Goal: Task Accomplishment & Management: Use online tool/utility

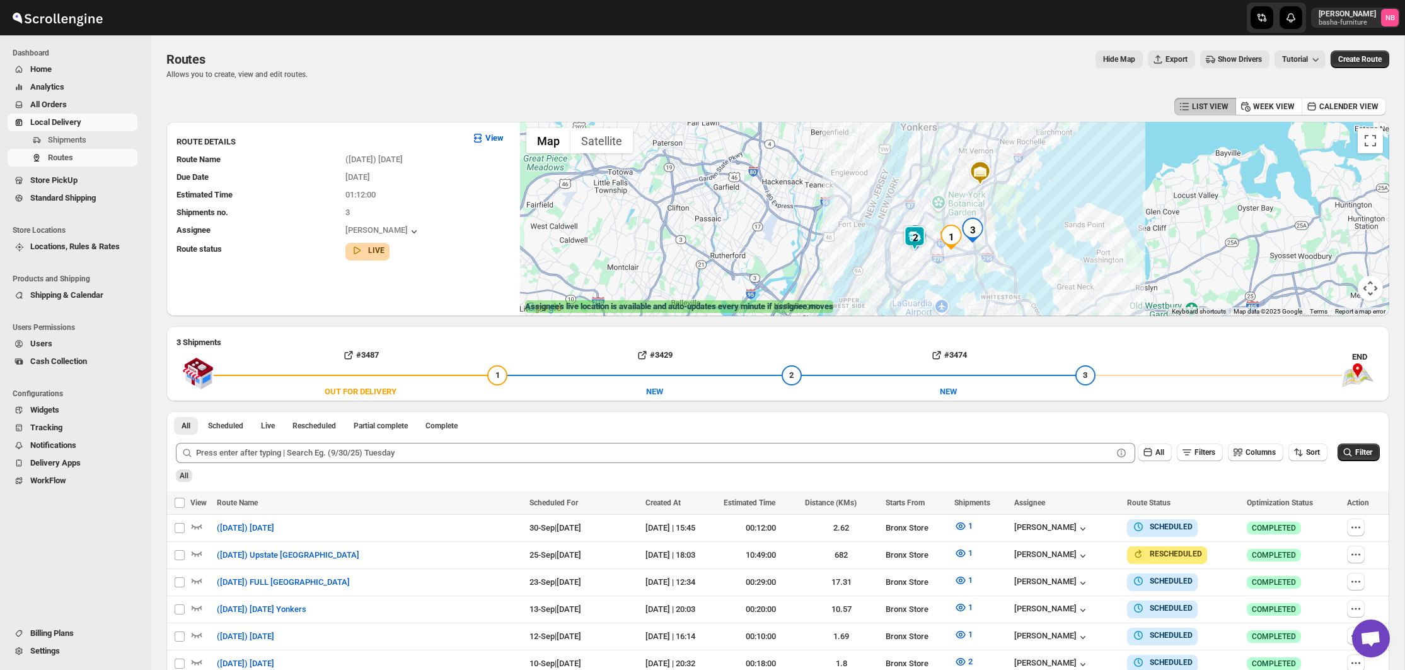
scroll to position [366, 0]
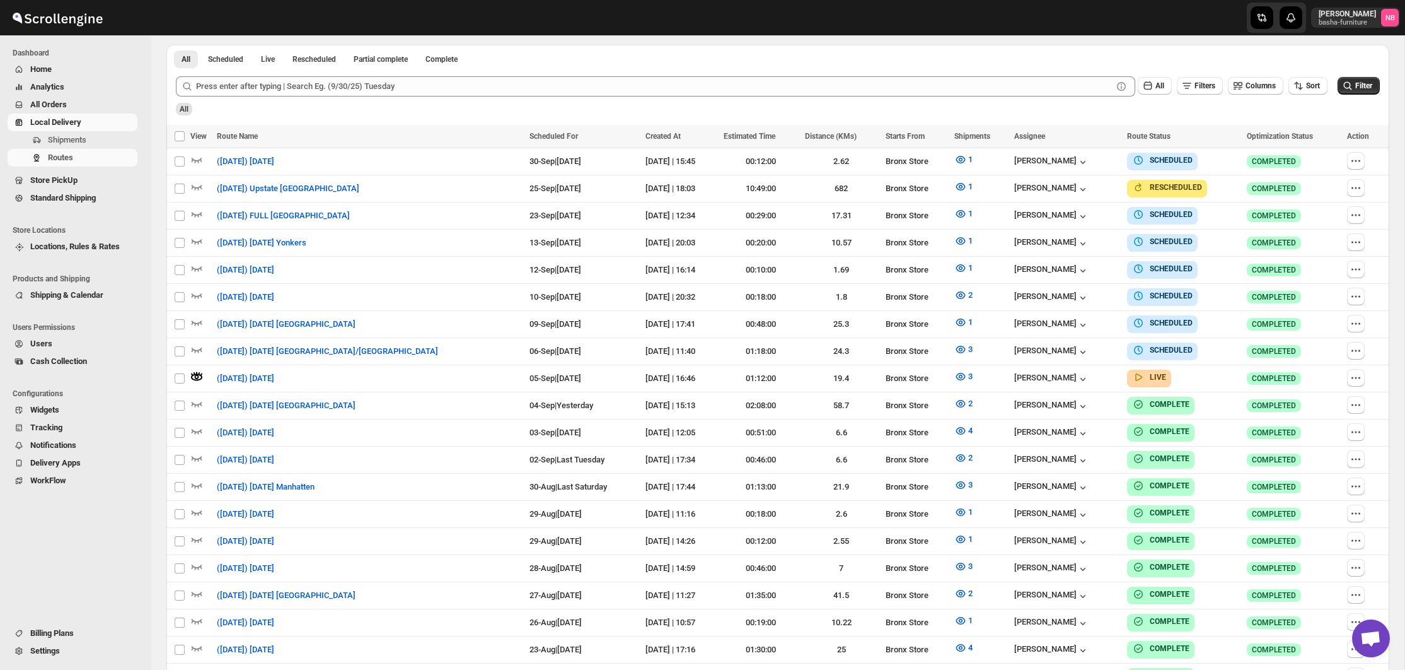
click at [104, 106] on span "All Orders" at bounding box center [82, 104] width 105 height 13
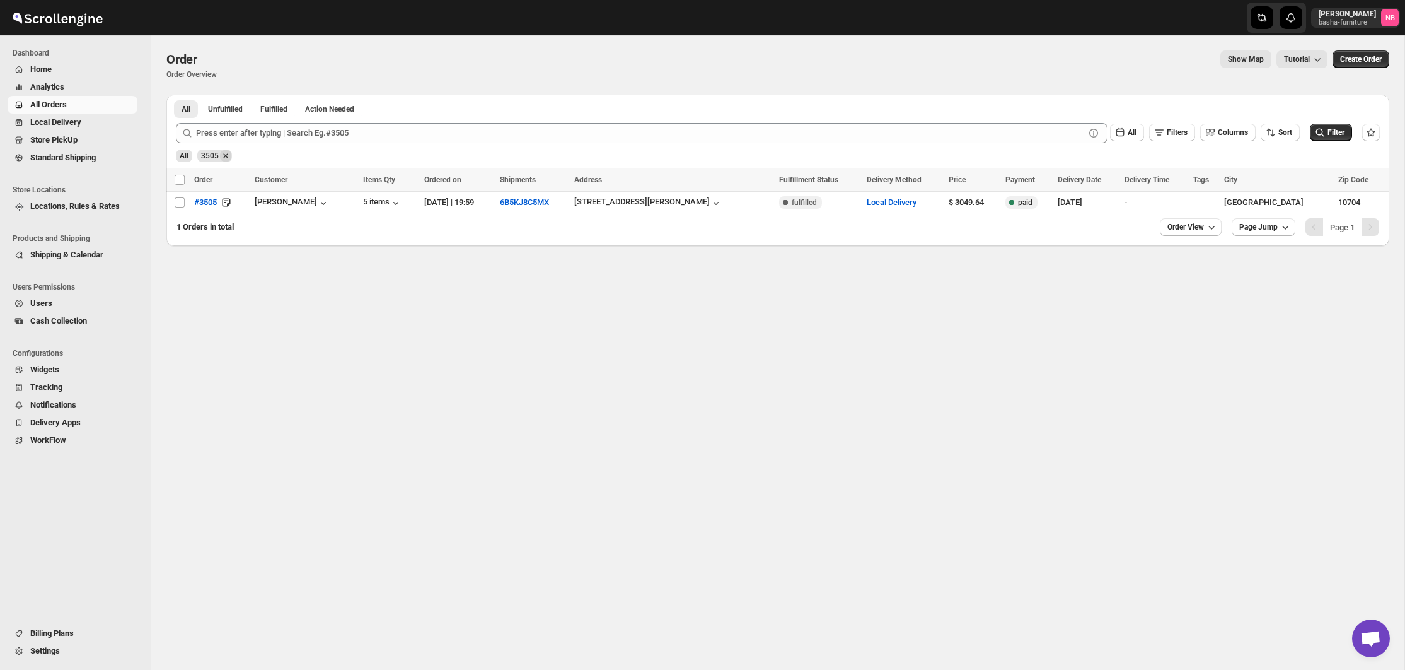
click at [230, 154] on icon "Remove 3505" at bounding box center [225, 155] width 11 height 11
click at [103, 103] on span "All Orders" at bounding box center [82, 104] width 105 height 13
click at [102, 80] on button "Analytics" at bounding box center [73, 87] width 130 height 18
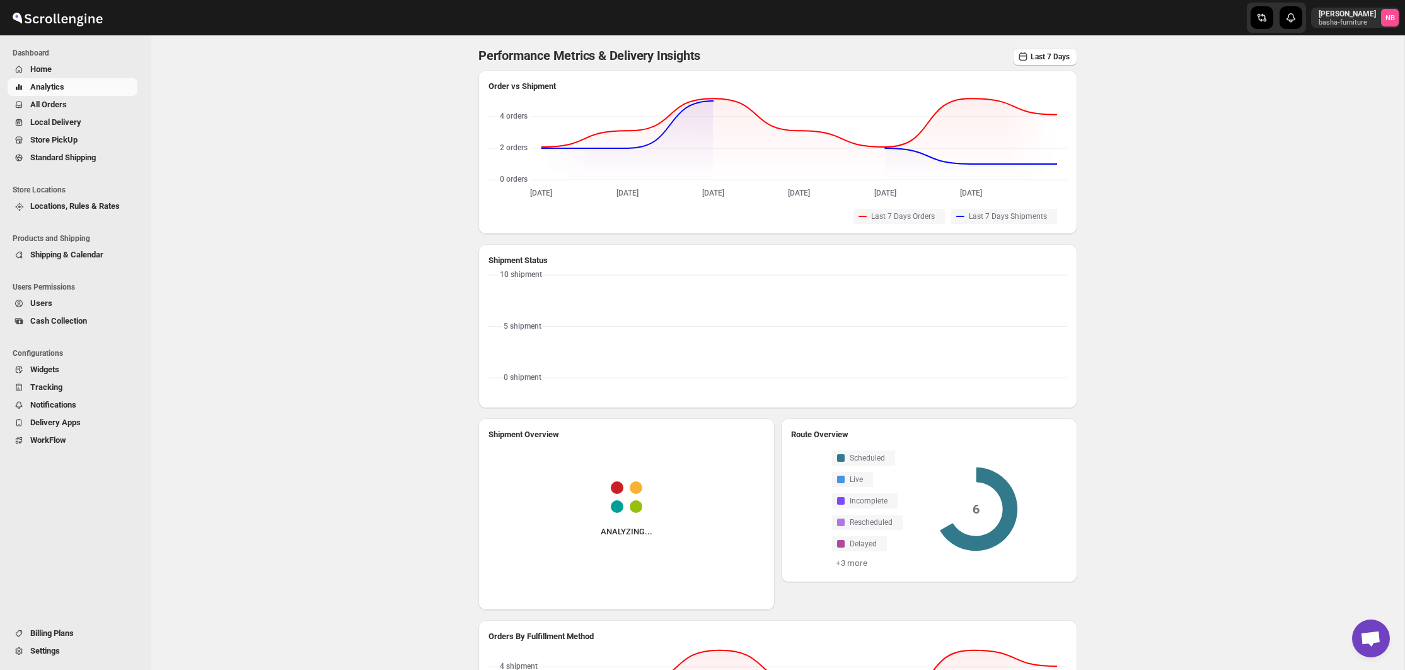
click at [95, 96] on button "All Orders" at bounding box center [73, 105] width 130 height 18
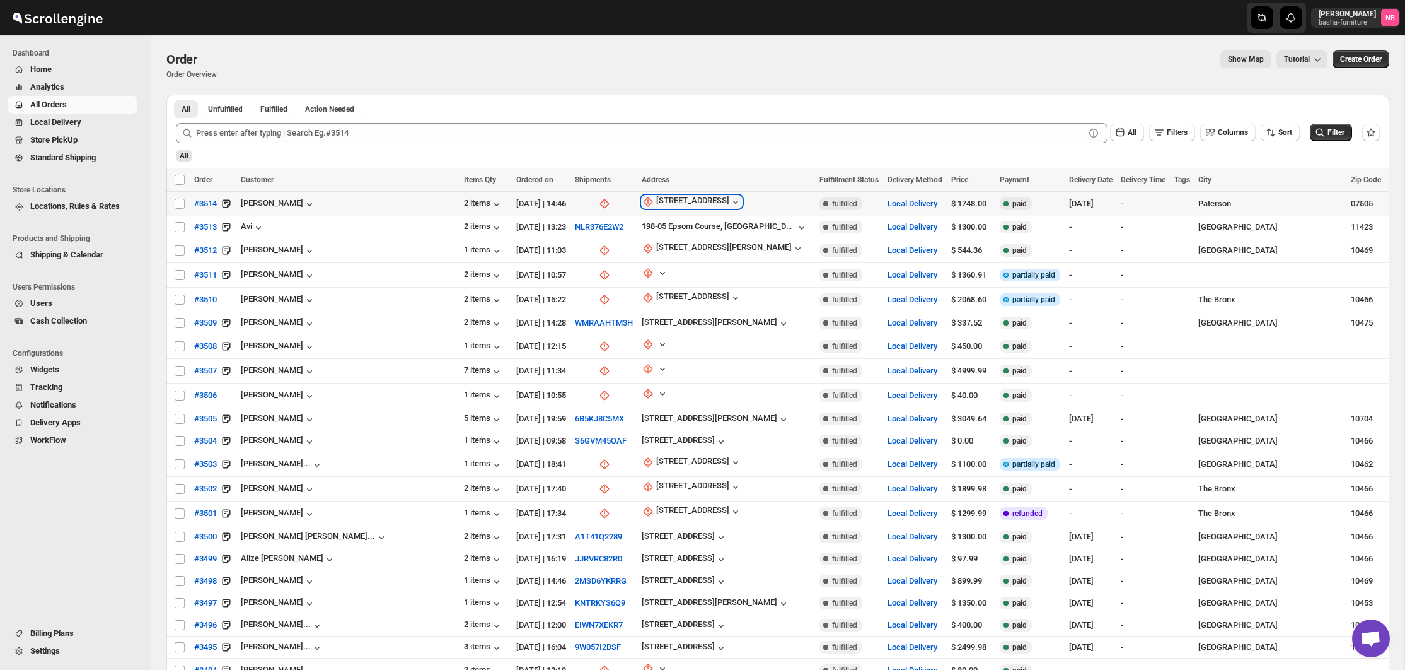
click at [656, 197] on div "[STREET_ADDRESS]" at bounding box center [692, 201] width 73 height 13
click at [625, 269] on span "Update manually" at bounding box center [633, 269] width 60 height 9
select select "US"
select select "[US_STATE]"
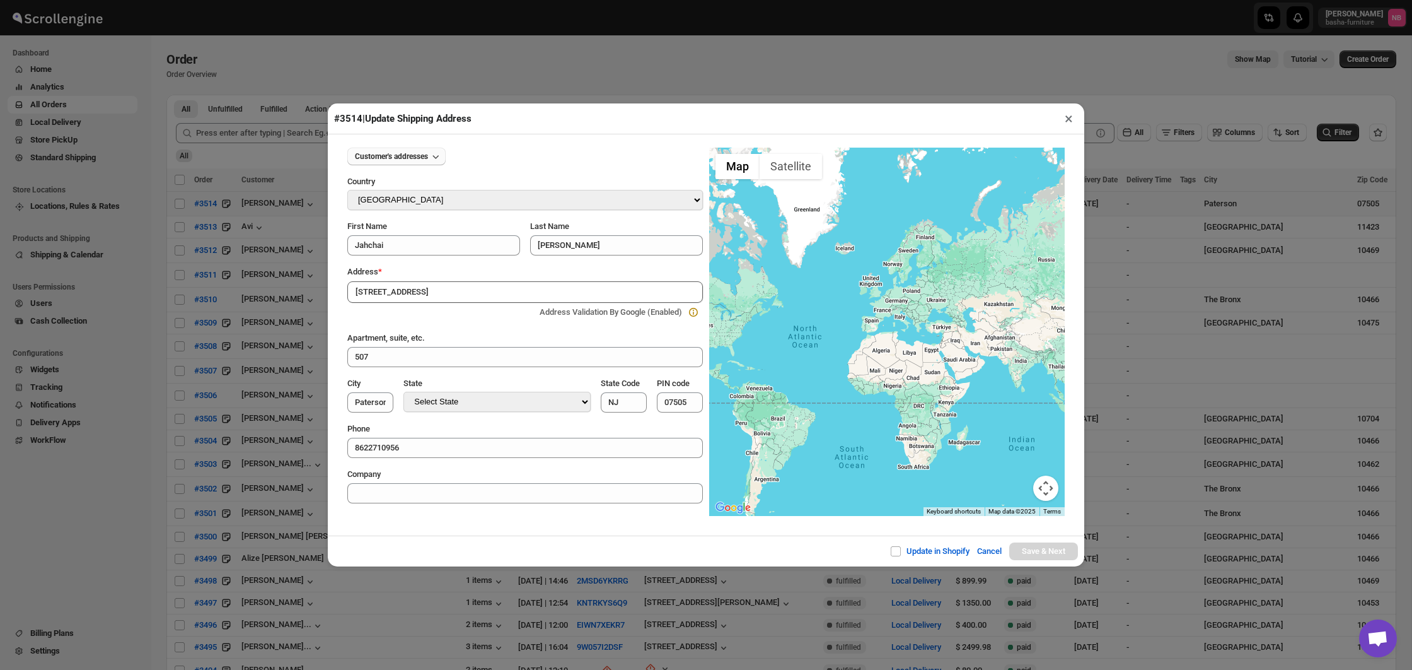
click at [409, 154] on span "Customer's addresses" at bounding box center [391, 156] width 73 height 10
click at [405, 199] on div "[STREET_ADDRESS]" at bounding box center [392, 201] width 73 height 13
type input "Jahchai"
type input "[STREET_ADDRESS]"
type input "301"
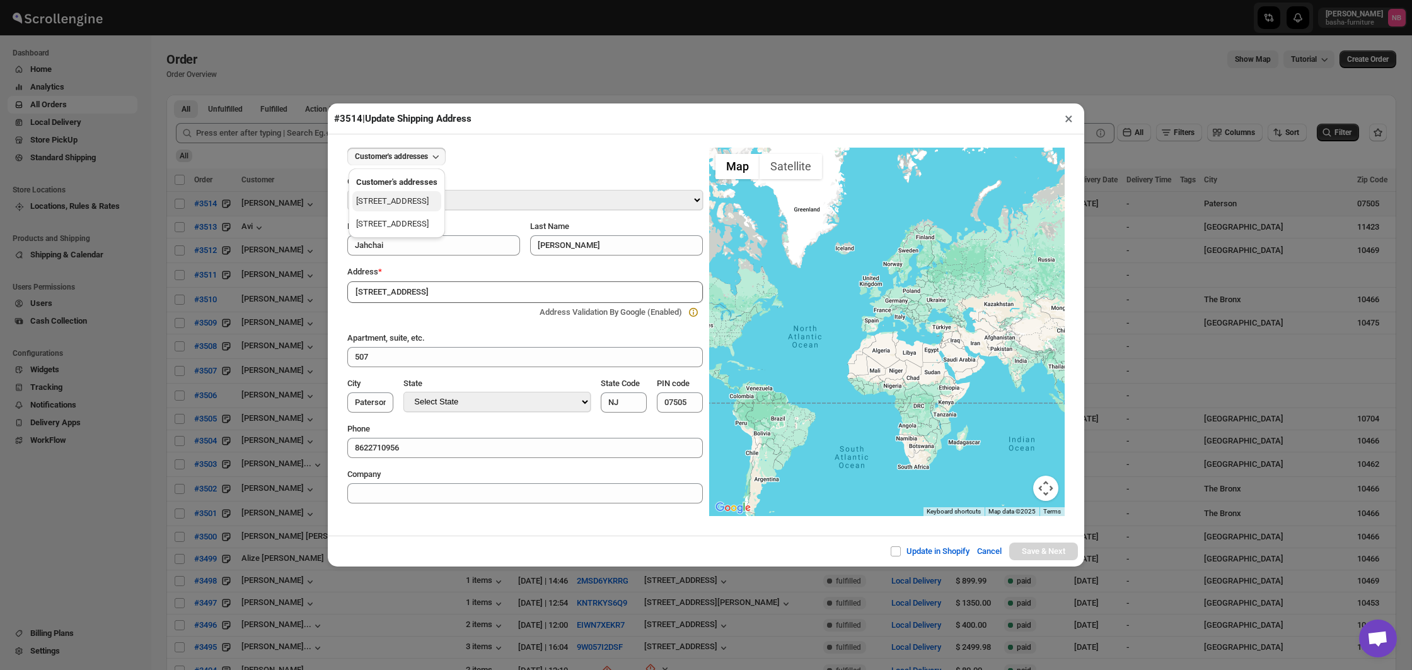
type input "07501"
type input "[PHONE_NUMBER]"
type input "[STREET_ADDRESS]"
click at [1067, 114] on button "×" at bounding box center [1069, 119] width 18 height 18
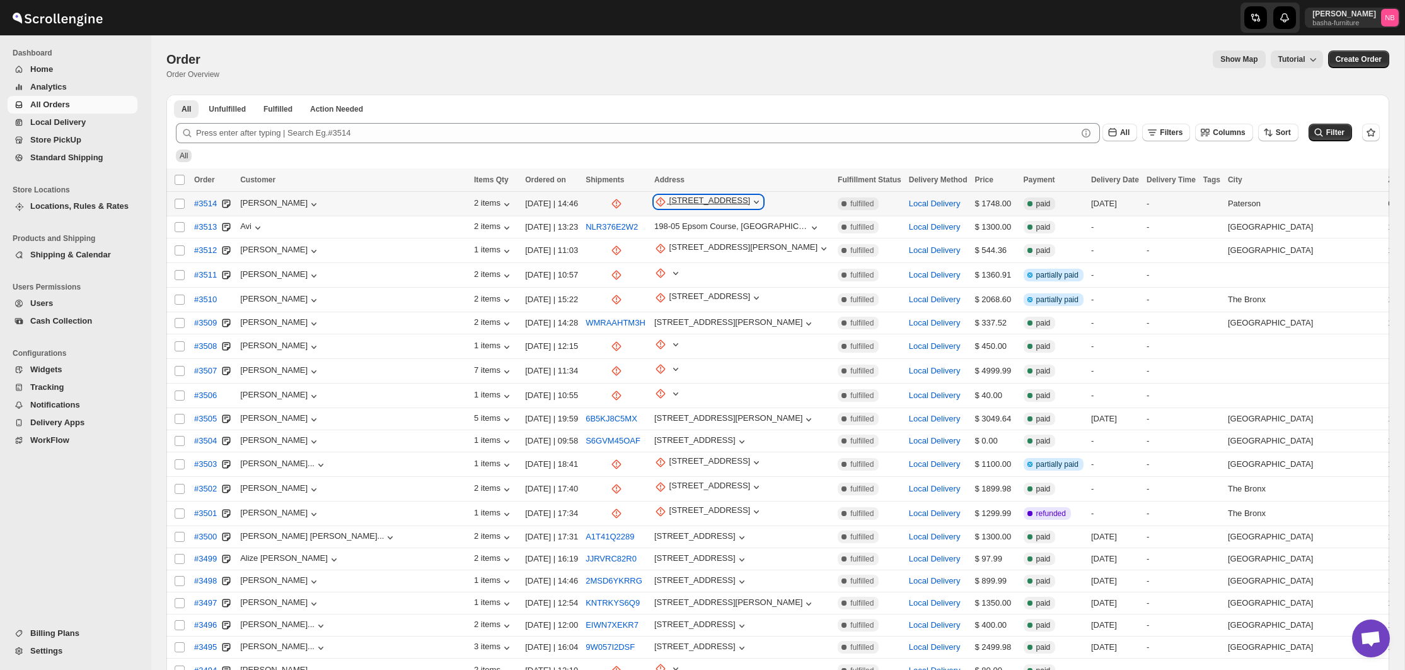
click at [670, 204] on div "[STREET_ADDRESS]" at bounding box center [710, 201] width 81 height 13
click at [617, 275] on span "Update manually" at bounding box center [634, 269] width 62 height 9
select select "US"
select select "[US_STATE]"
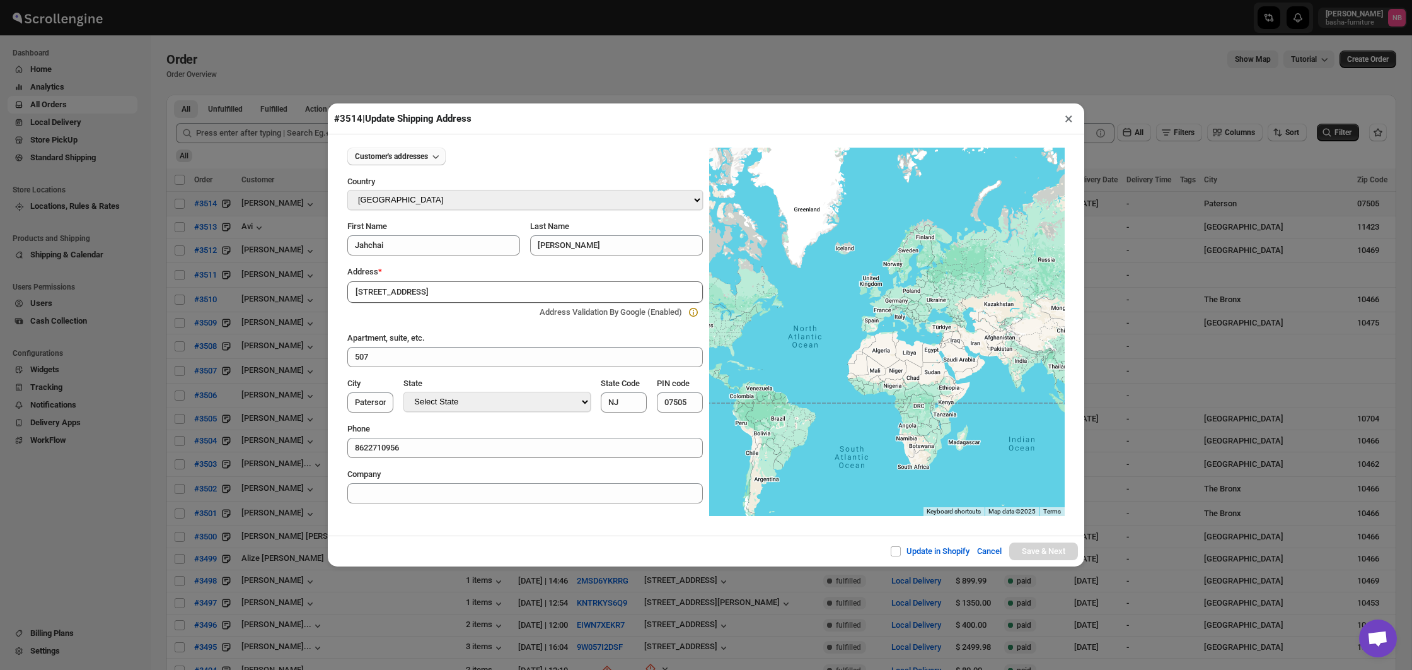
click at [376, 153] on span "Customer's addresses" at bounding box center [391, 156] width 73 height 10
click at [380, 196] on div "[STREET_ADDRESS]" at bounding box center [392, 201] width 73 height 13
type input "Jahchai"
type input "[STREET_ADDRESS]"
type input "301"
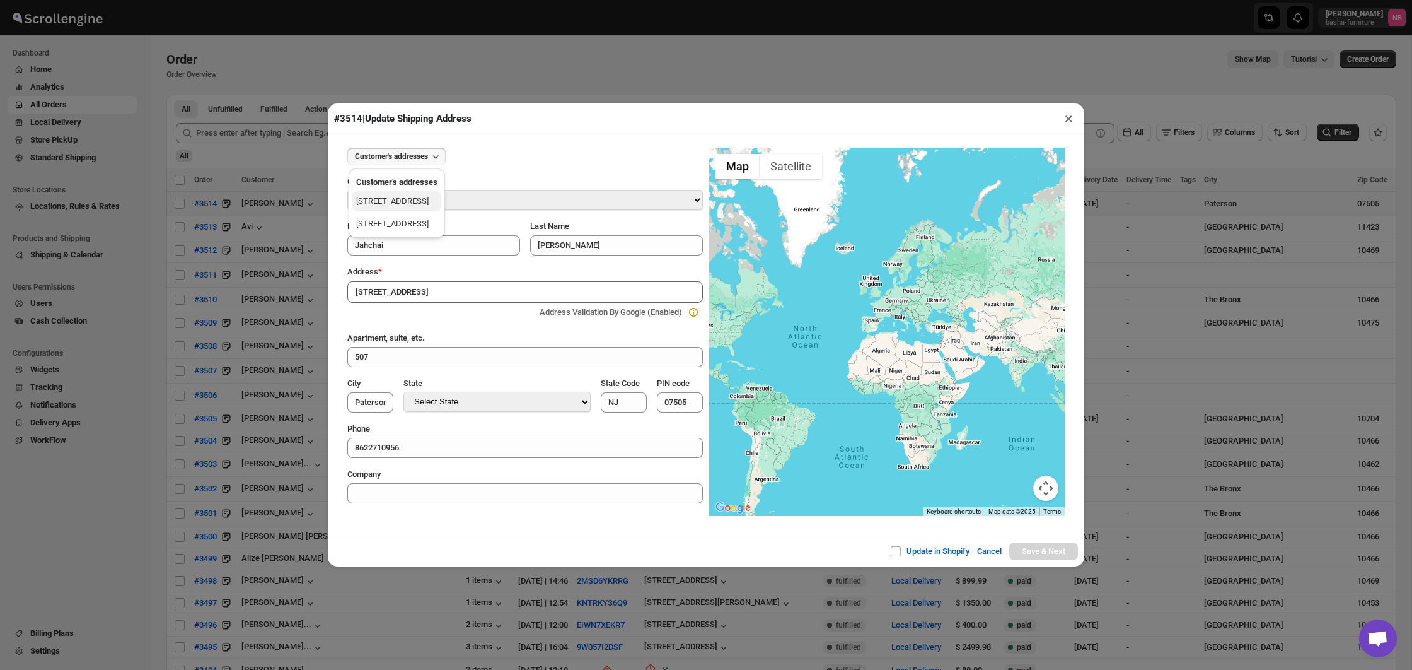
type input "07501"
type input "[PHONE_NUMBER]"
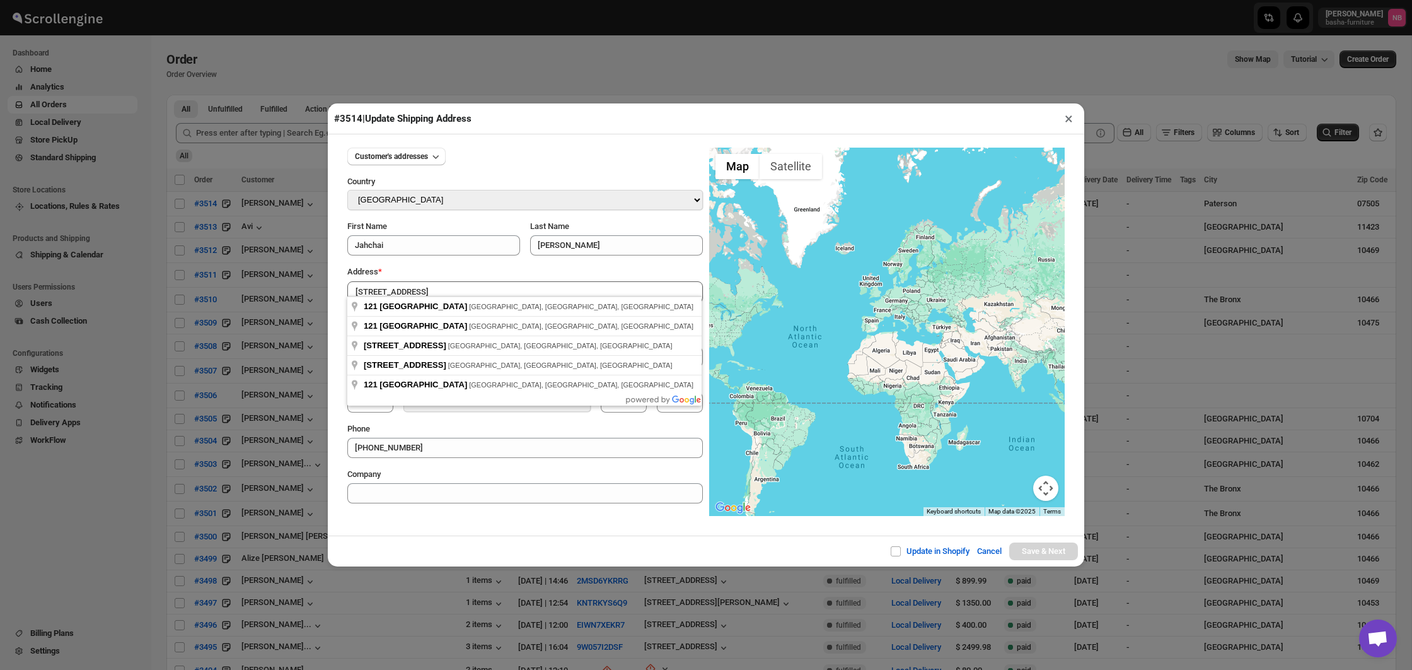
type input "121 Fair Street, Paterson, NJ, USA"
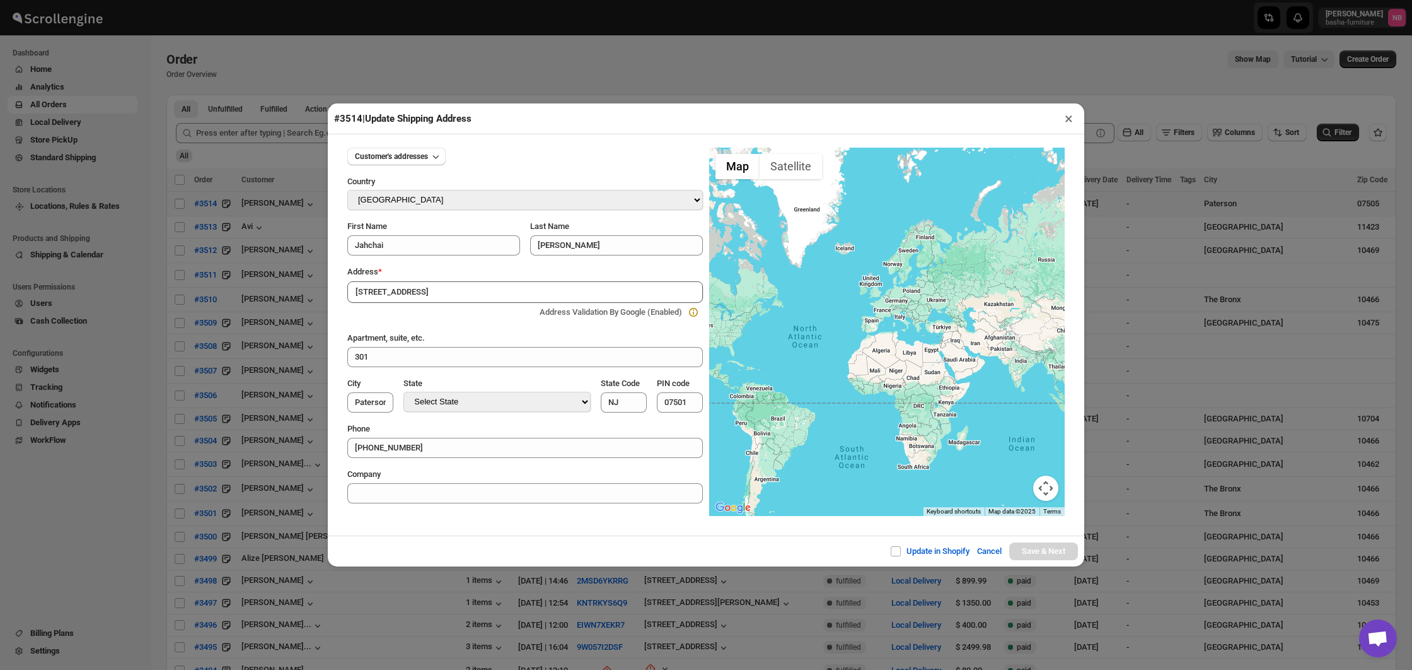
type input "Passaic County"
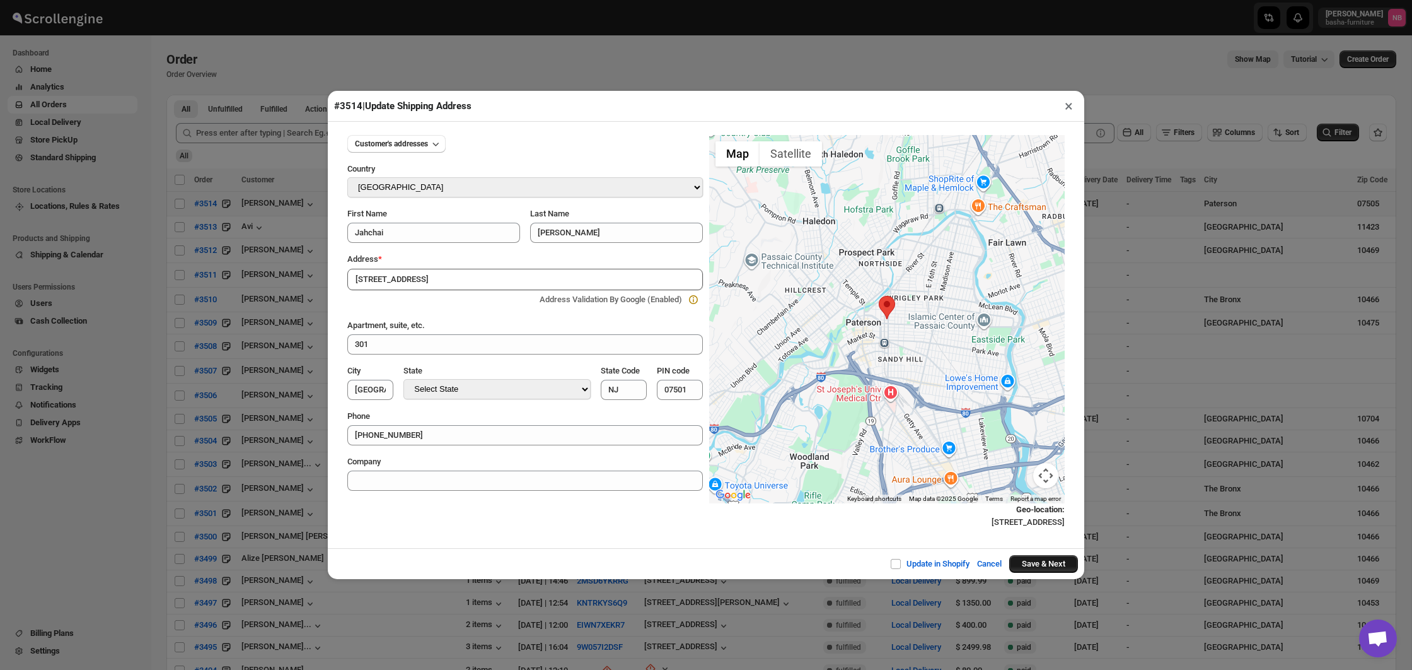
click at [1042, 565] on button "Save & Next" at bounding box center [1043, 564] width 69 height 18
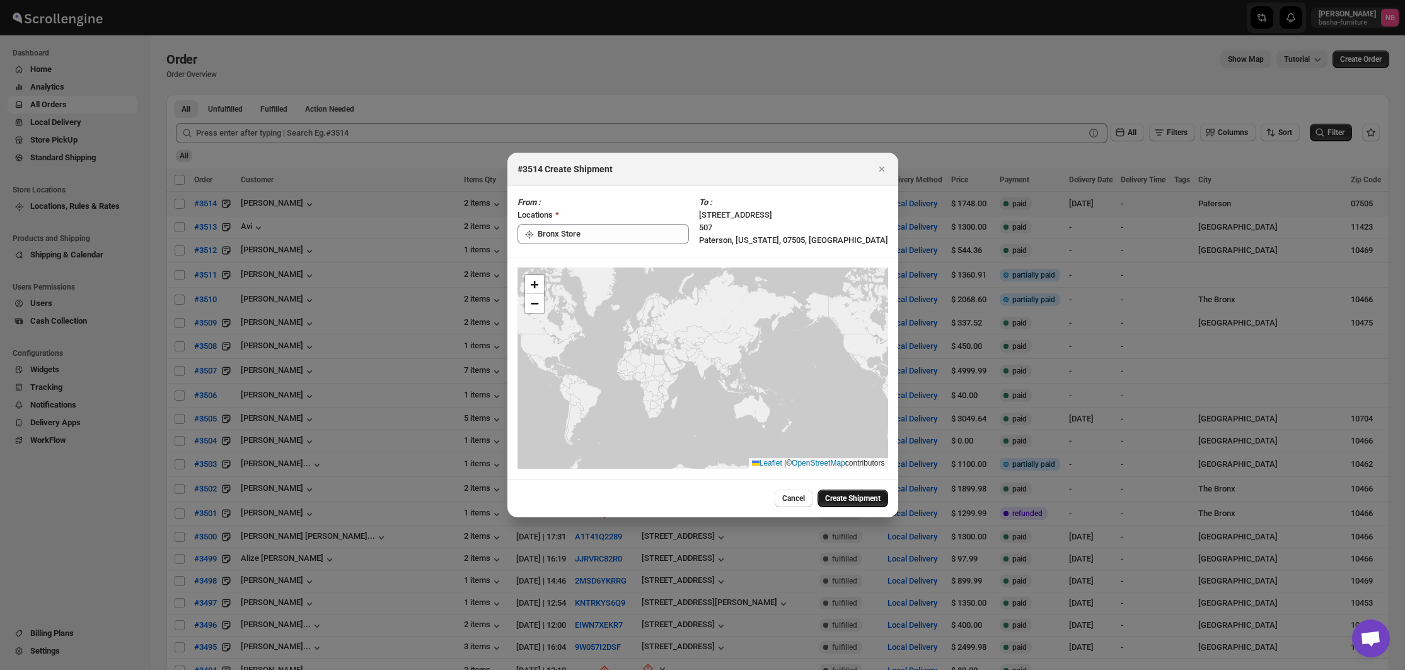
click at [864, 496] on span "Create Shipment" at bounding box center [852, 498] width 55 height 10
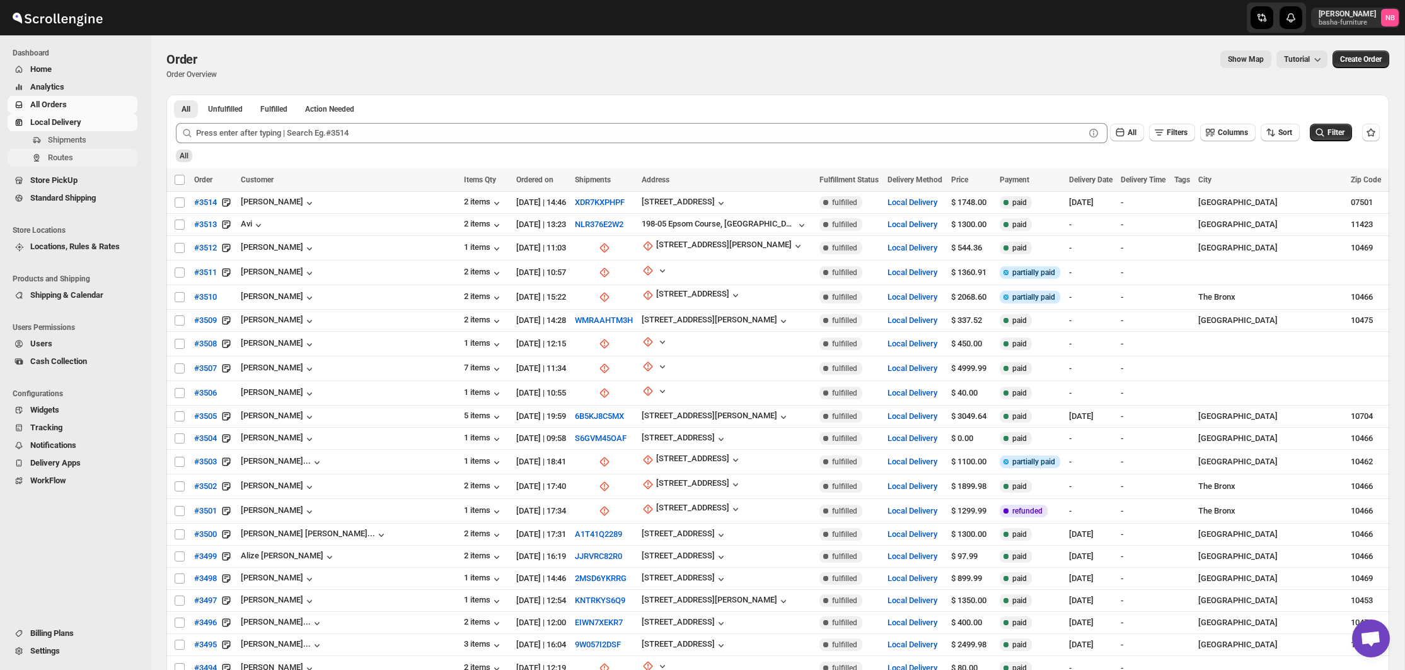
click at [95, 161] on span "Routes" at bounding box center [91, 157] width 87 height 13
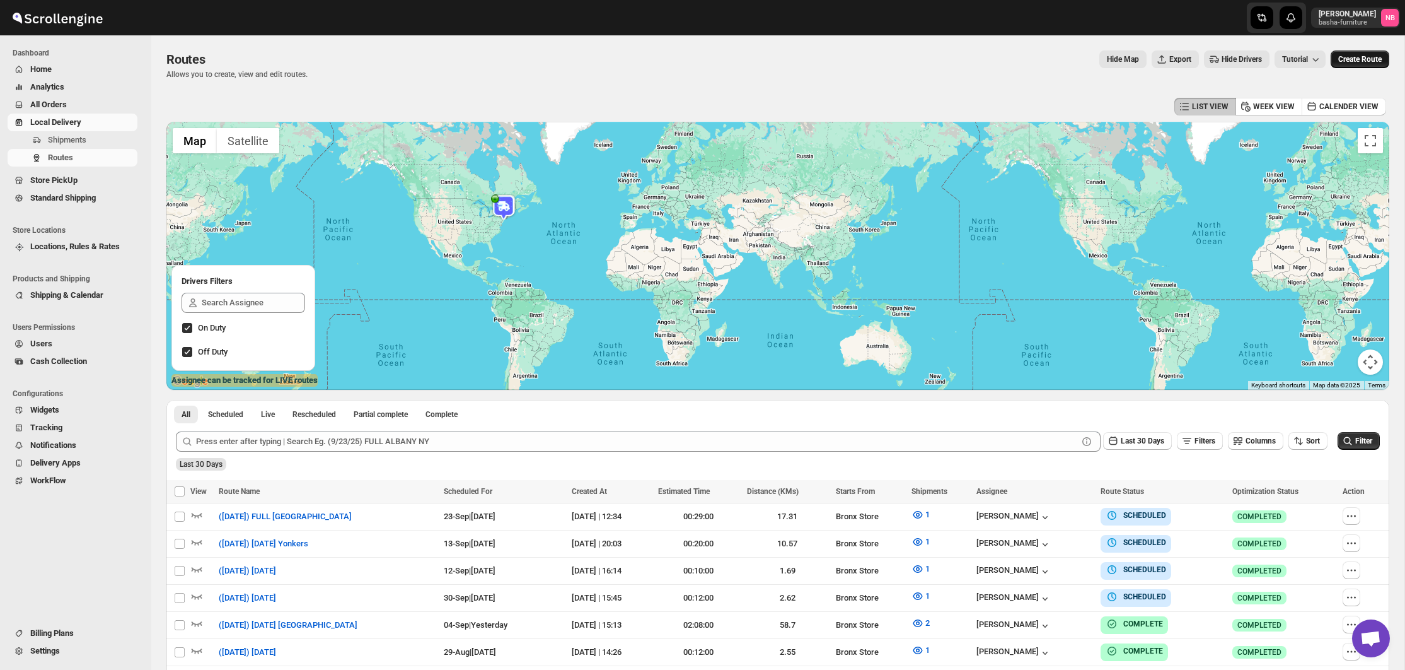
click at [1334, 66] on button "Create Route" at bounding box center [1360, 59] width 59 height 18
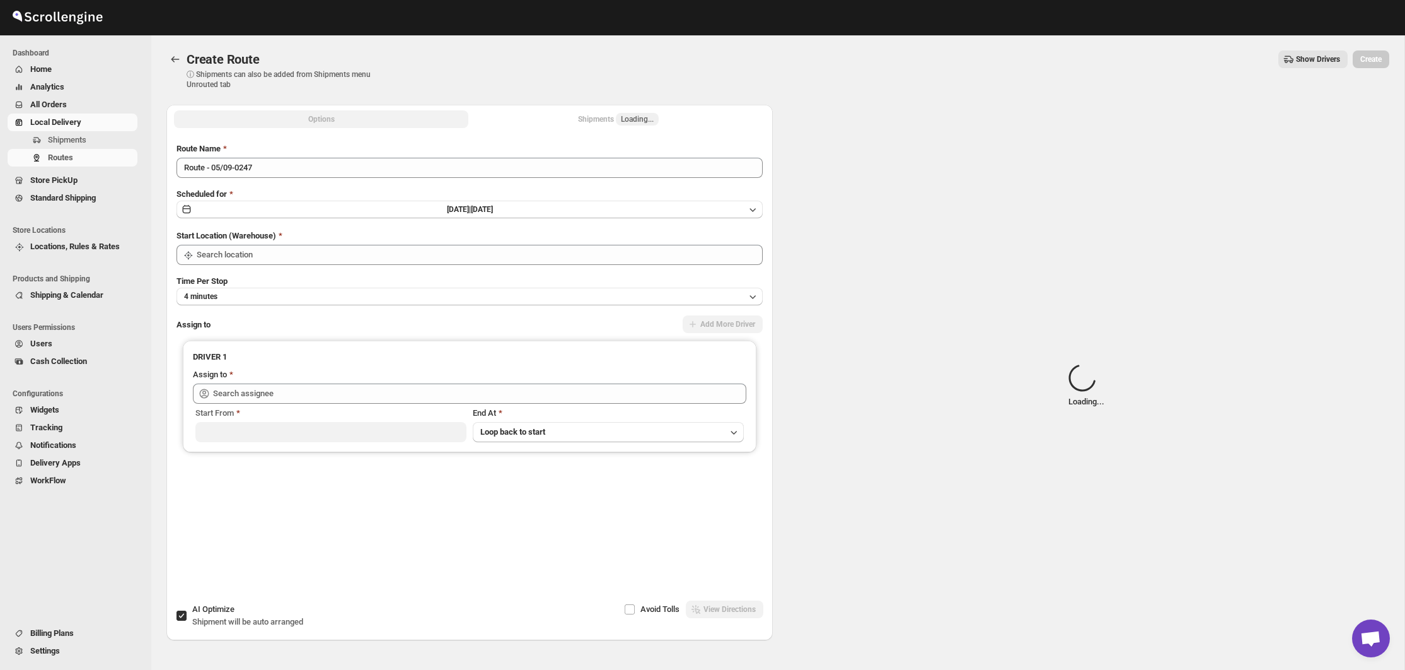
type input "Not Available"
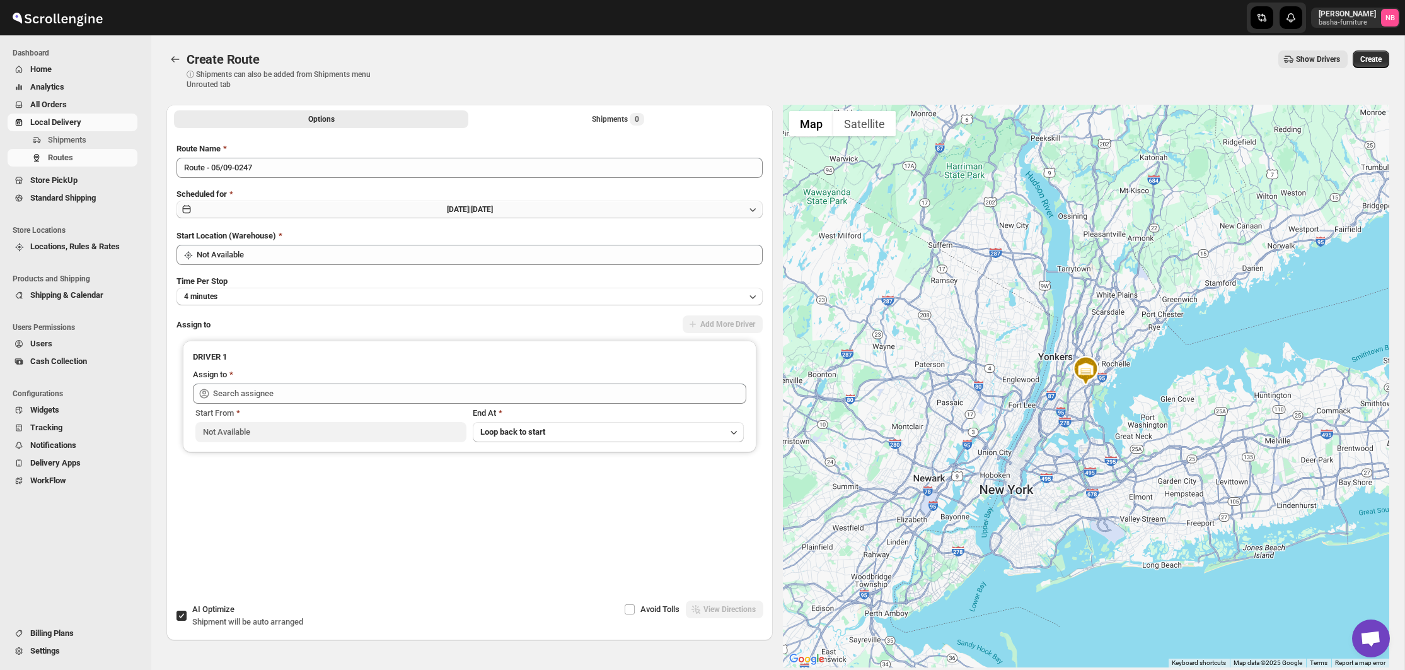
click at [608, 212] on button "Fri Sep 05 2025 | Today" at bounding box center [470, 209] width 586 height 18
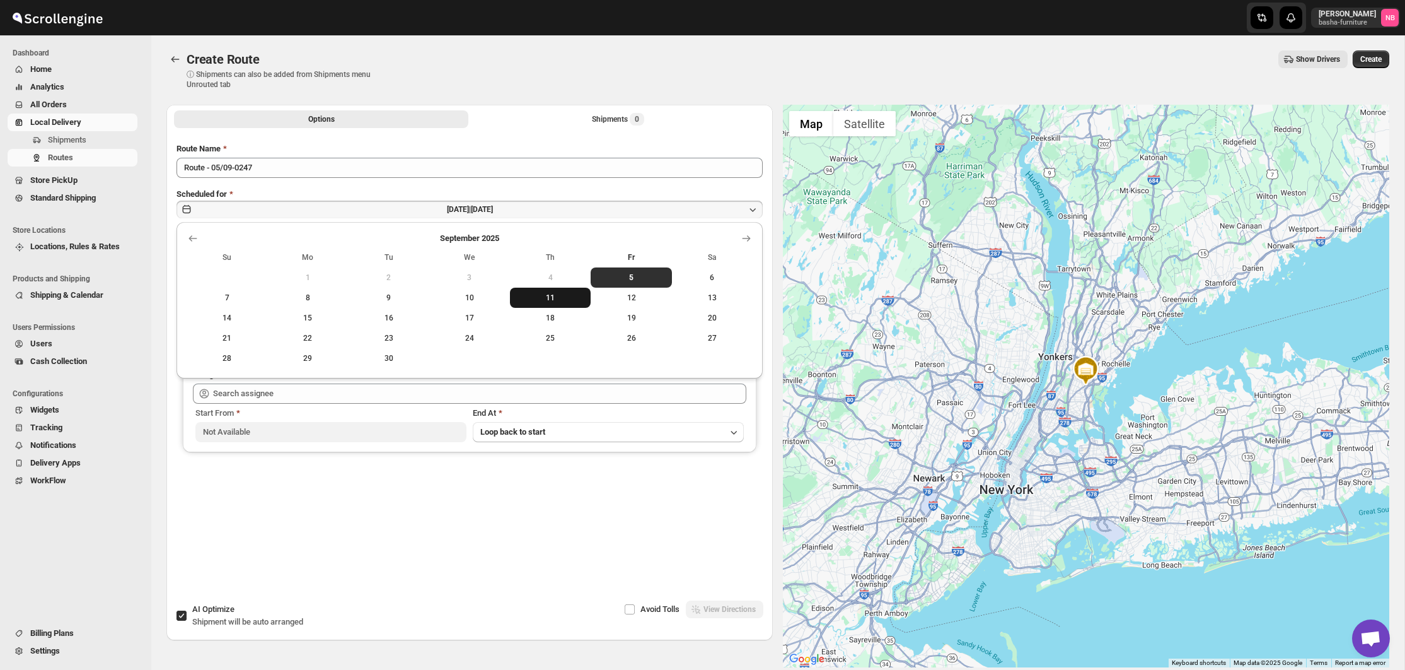
drag, startPoint x: 637, startPoint y: 304, endPoint x: 537, endPoint y: 299, distance: 101.0
click at [537, 299] on tr "7 8 9 10 11 12 13" at bounding box center [470, 297] width 566 height 20
click at [540, 298] on span "11" at bounding box center [550, 298] width 71 height 10
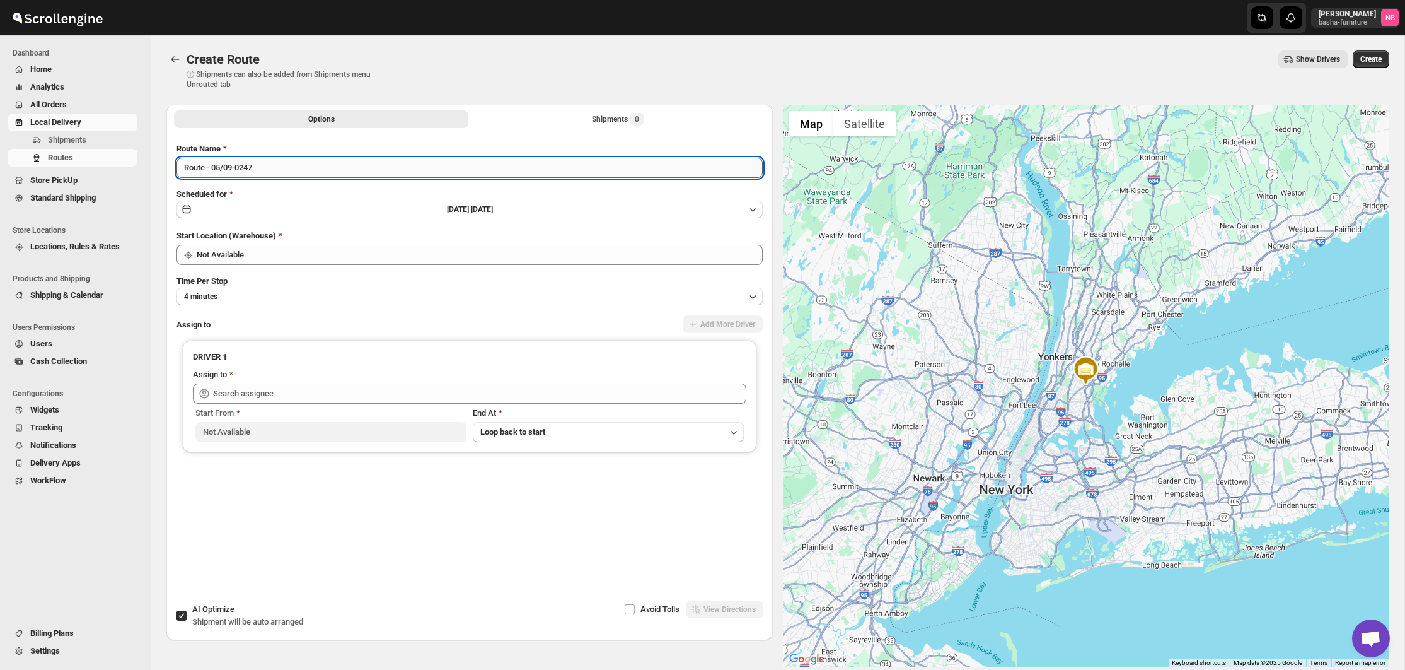
click at [368, 168] on input "Route - 05/09-0247" at bounding box center [470, 168] width 586 height 20
type input "(9/11/25) Thursday NJ"
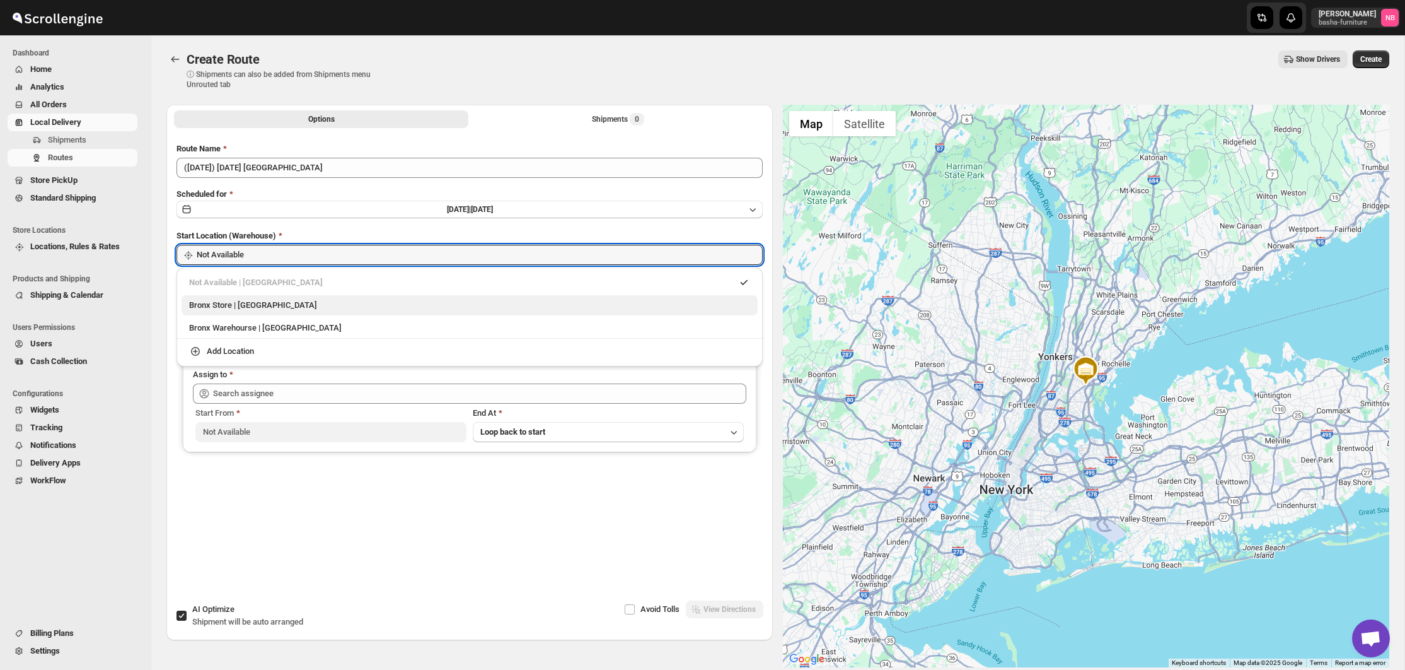
drag, startPoint x: 281, startPoint y: 252, endPoint x: 257, endPoint y: 295, distance: 49.4
click at [280, 252] on input "Not Available" at bounding box center [480, 255] width 566 height 20
click at [250, 306] on div "Bronx Store | The Bronx" at bounding box center [469, 305] width 561 height 13
type input "Bronx Store"
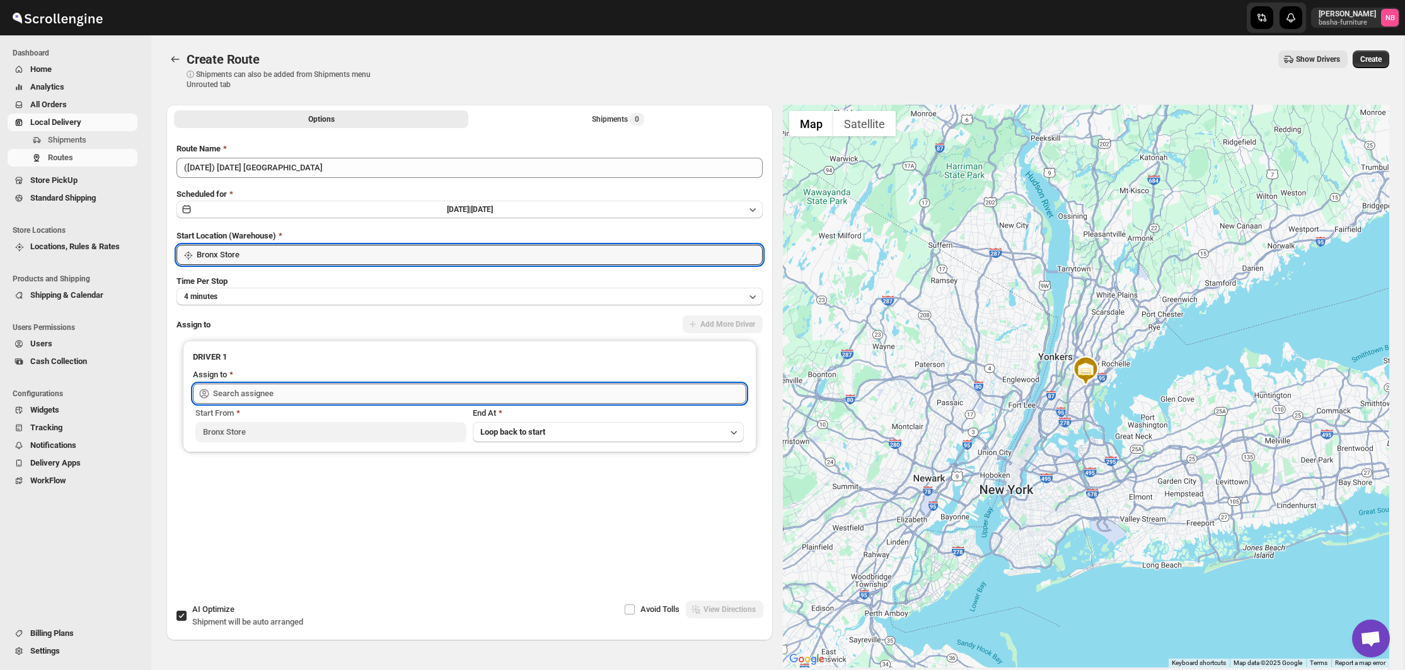
drag, startPoint x: 248, startPoint y: 389, endPoint x: 248, endPoint y: 398, distance: 8.8
click at [248, 390] on input "text" at bounding box center [479, 393] width 533 height 20
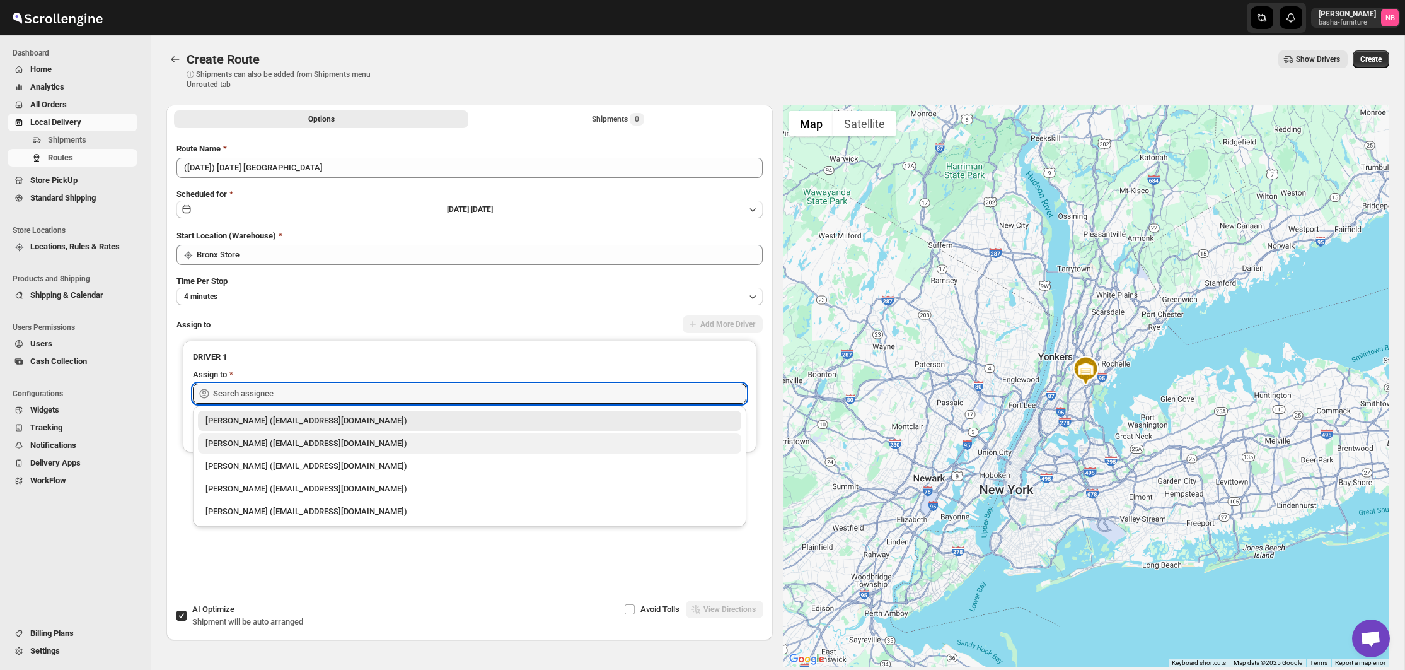
click at [245, 436] on div "Kumar Budhram (kumar16ld@gmail.com)" at bounding box center [469, 443] width 543 height 20
type input "Kumar Budhram (kumar16ld@gmail.com)"
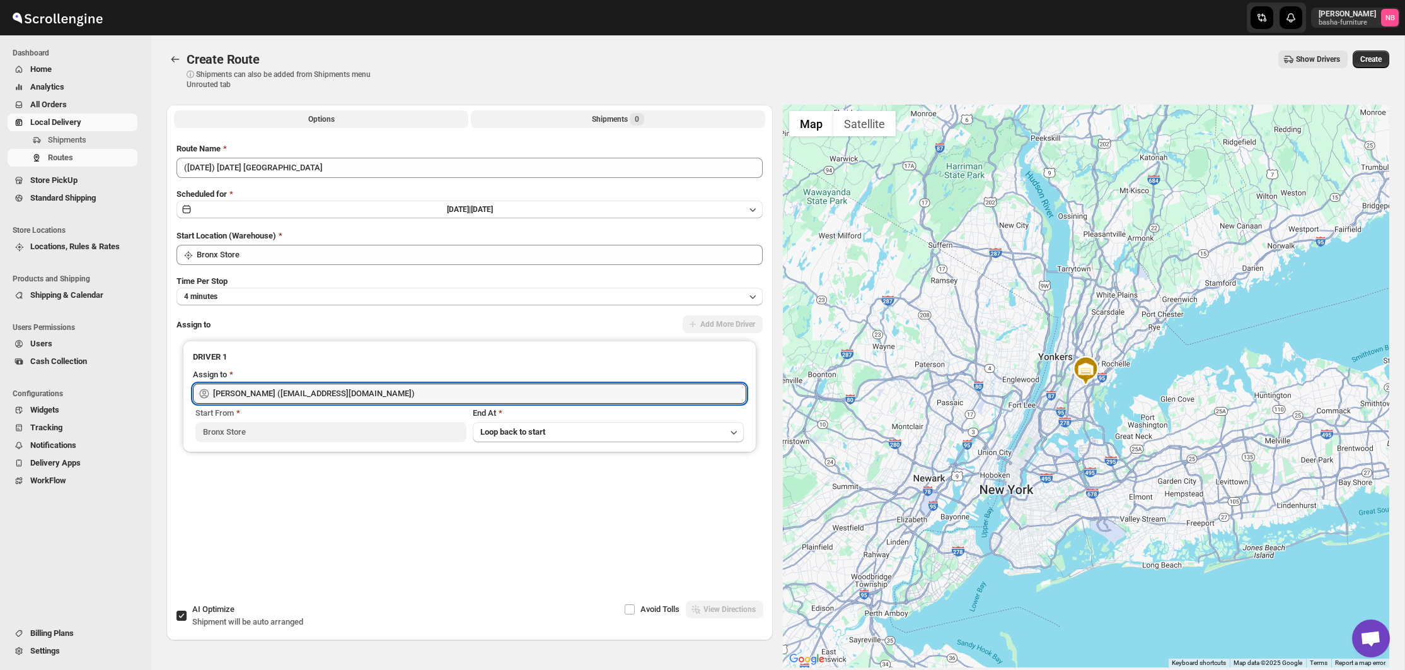
click at [541, 120] on button "Shipments 0" at bounding box center [618, 119] width 294 height 18
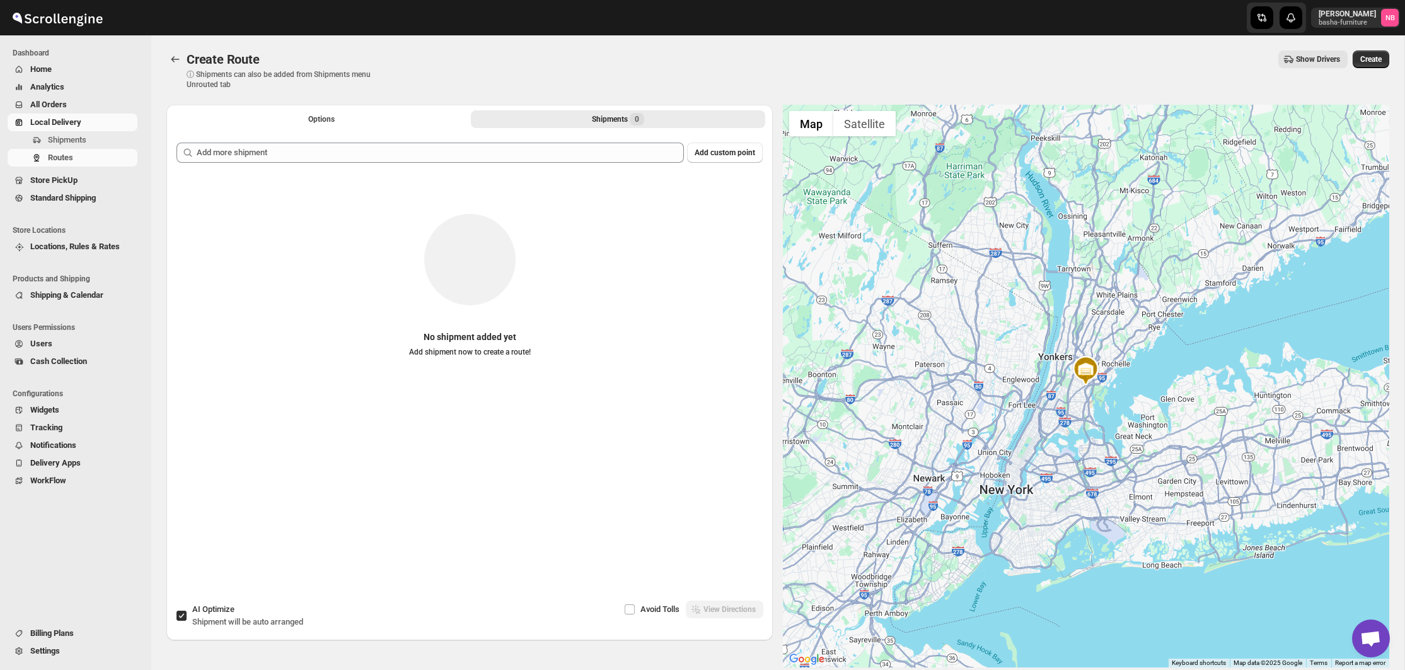
click at [526, 141] on div "Add custom point No shipment added yet Add shipment now to create a route!" at bounding box center [469, 350] width 606 height 436
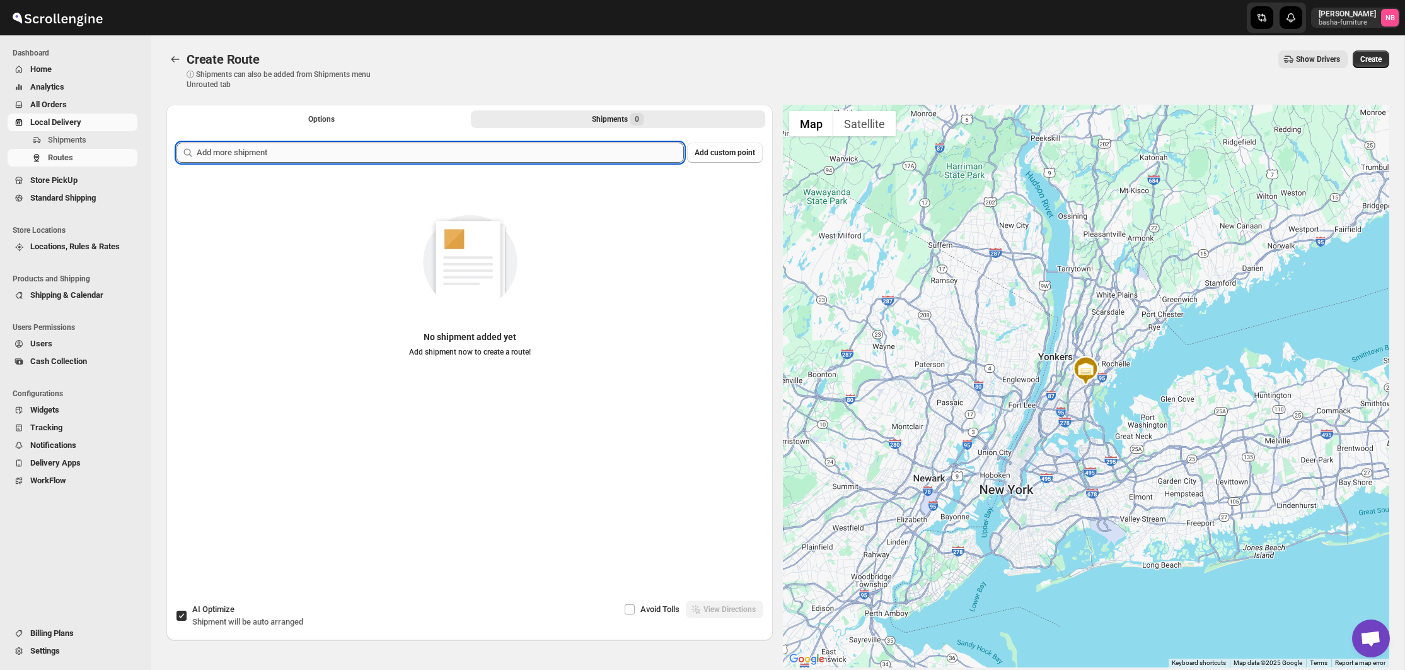
click at [525, 147] on input "text" at bounding box center [440, 152] width 487 height 20
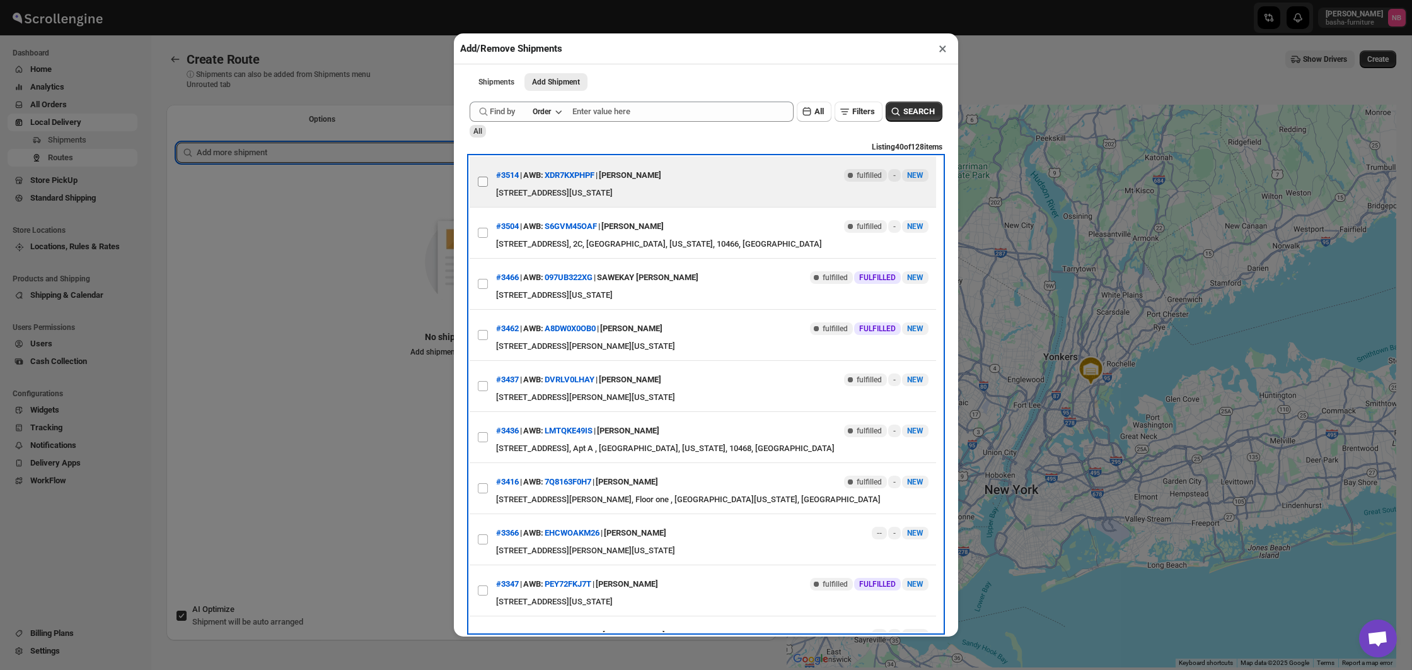
click at [487, 182] on input "View details for 68bb301f460e7d78092073d5" at bounding box center [483, 182] width 10 height 10
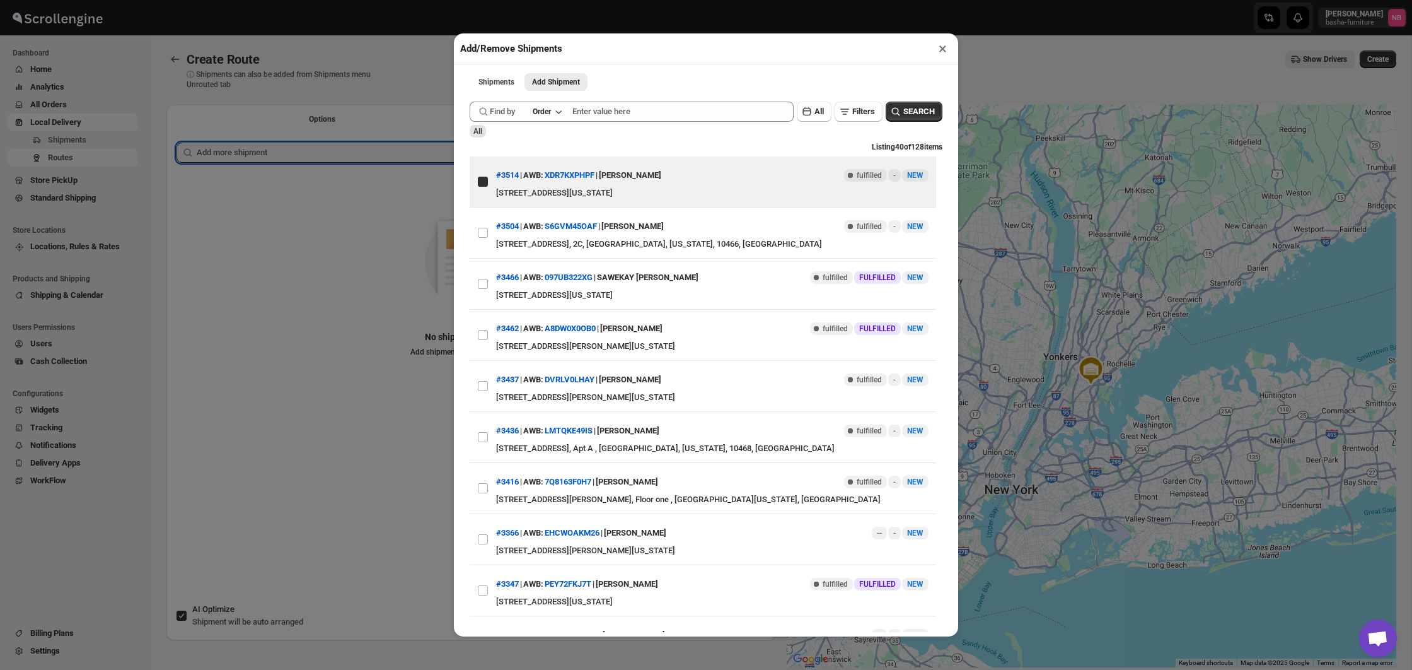
checkbox input "true"
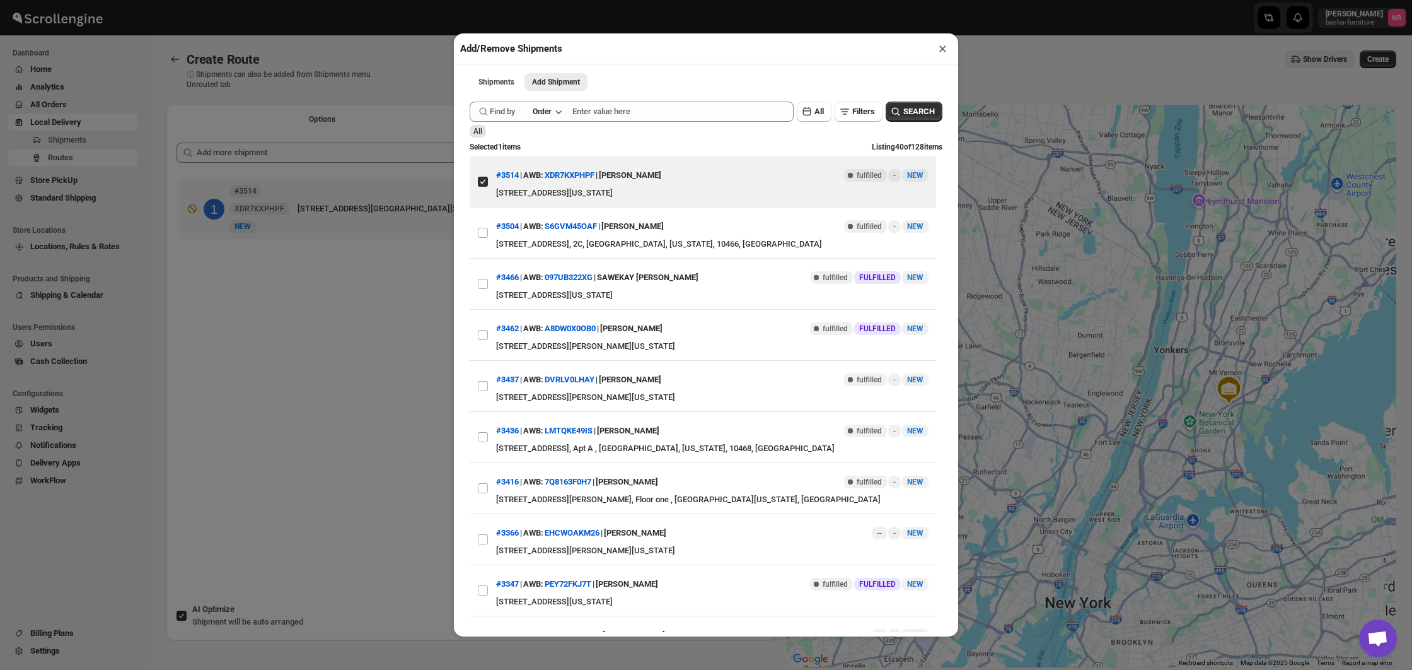
click at [305, 361] on div "Add/Remove Shipments × Shipments Add Shipment More views Shipments Add Shipment…" at bounding box center [706, 335] width 1412 height 670
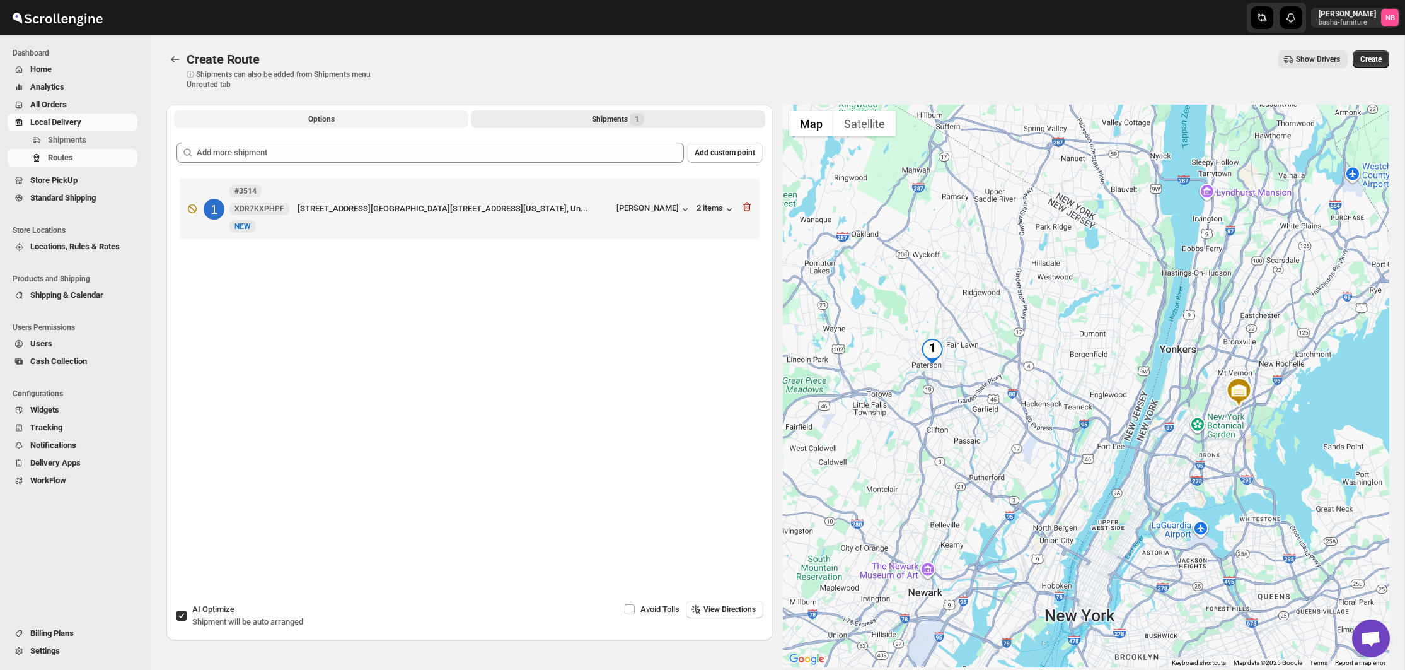
click at [339, 115] on button "Options" at bounding box center [321, 119] width 294 height 18
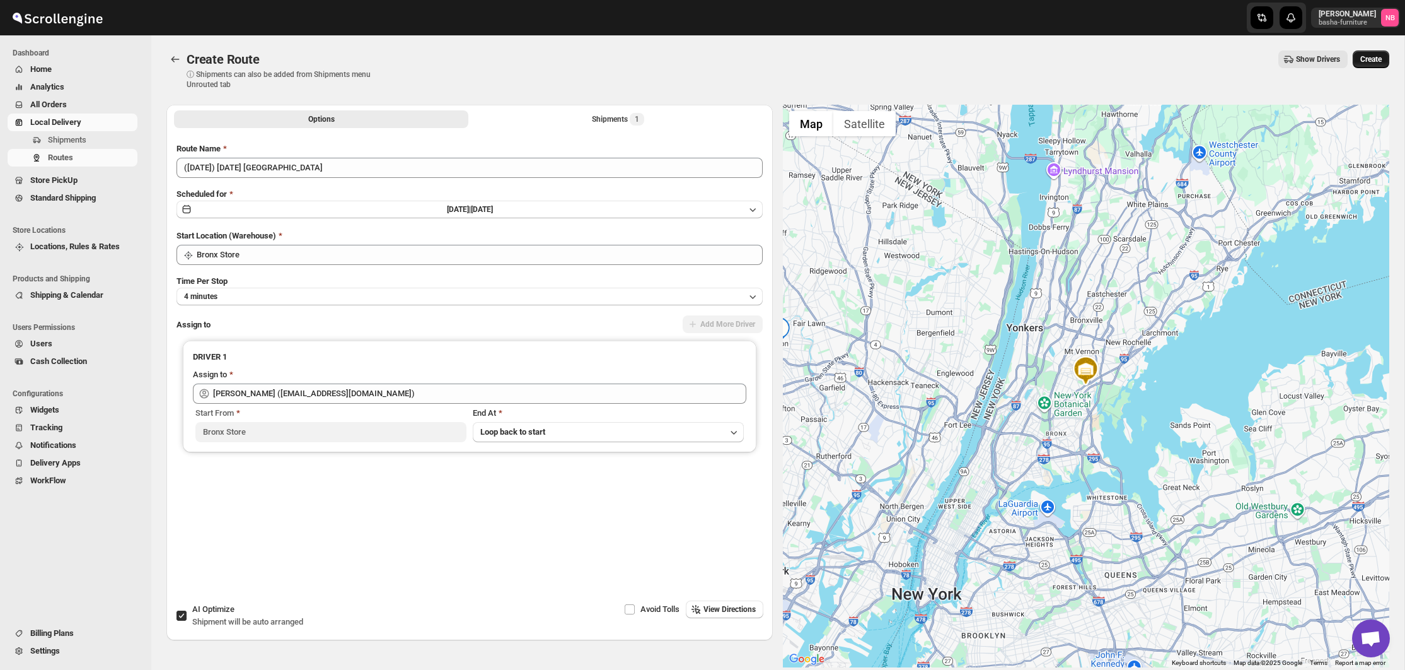
click at [1364, 54] on button "Create" at bounding box center [1371, 59] width 37 height 18
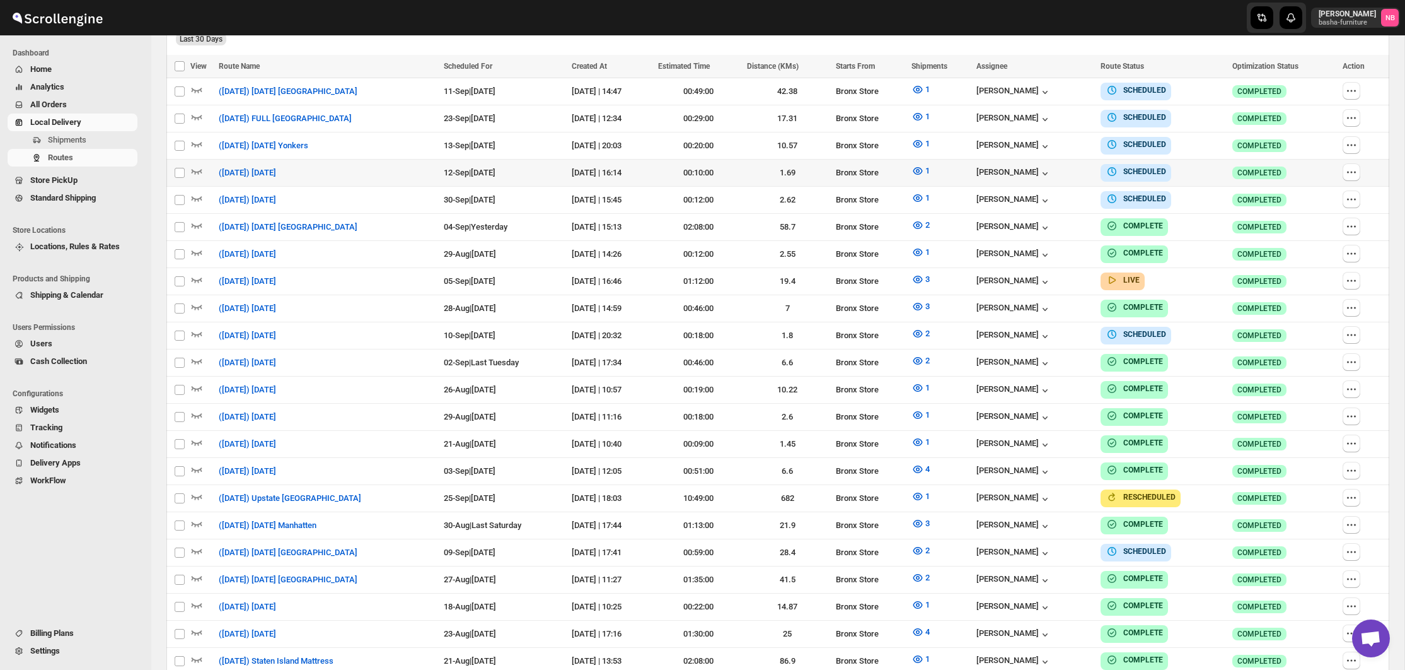
scroll to position [318, 0]
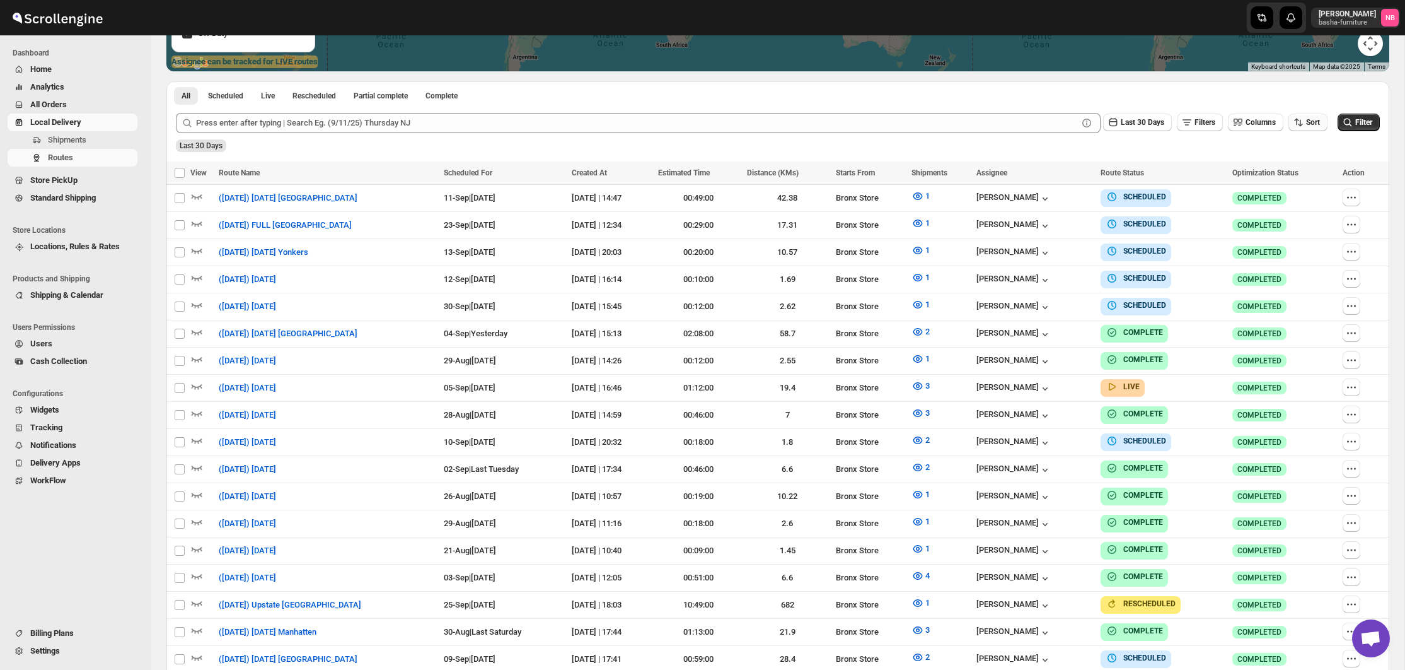
drag, startPoint x: 1304, startPoint y: 116, endPoint x: 1302, endPoint y: 127, distance: 10.9
click at [1303, 118] on button "Sort" at bounding box center [1308, 122] width 39 height 18
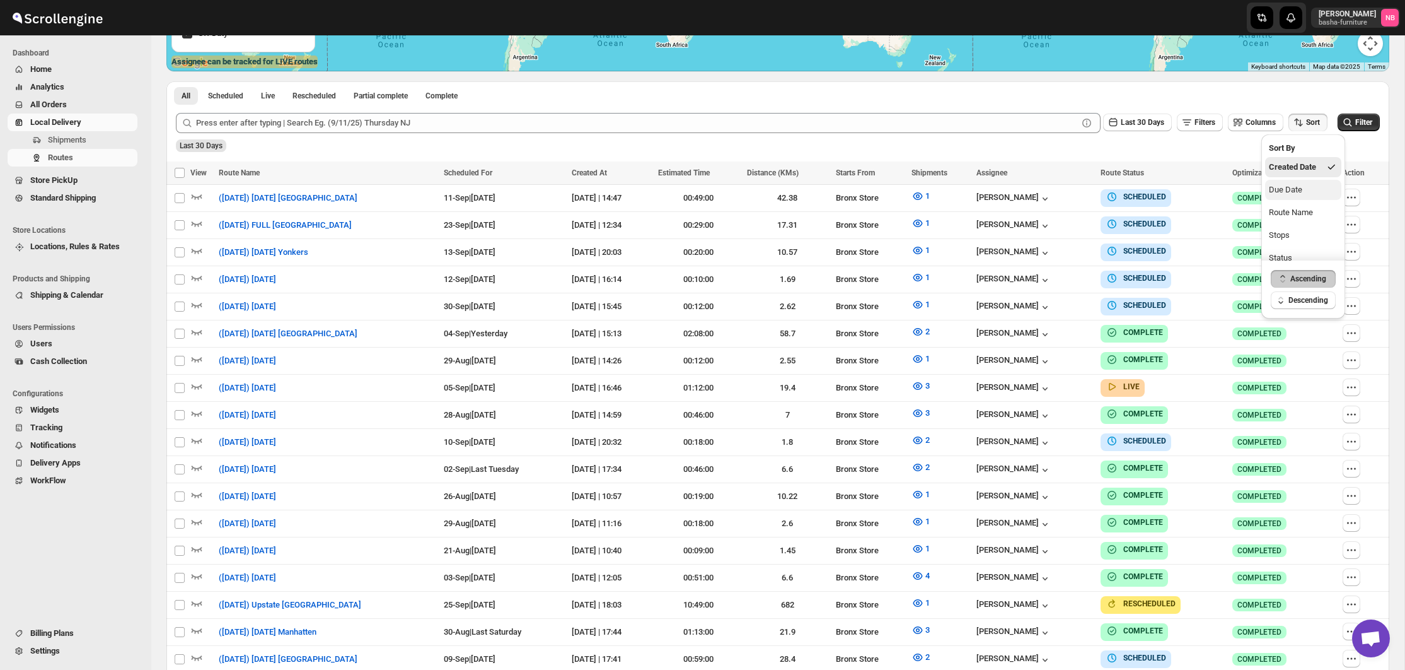
click at [1297, 190] on div "Due Date" at bounding box center [1285, 189] width 33 height 13
click at [1122, 124] on span "Last 30 Days" at bounding box center [1143, 122] width 44 height 9
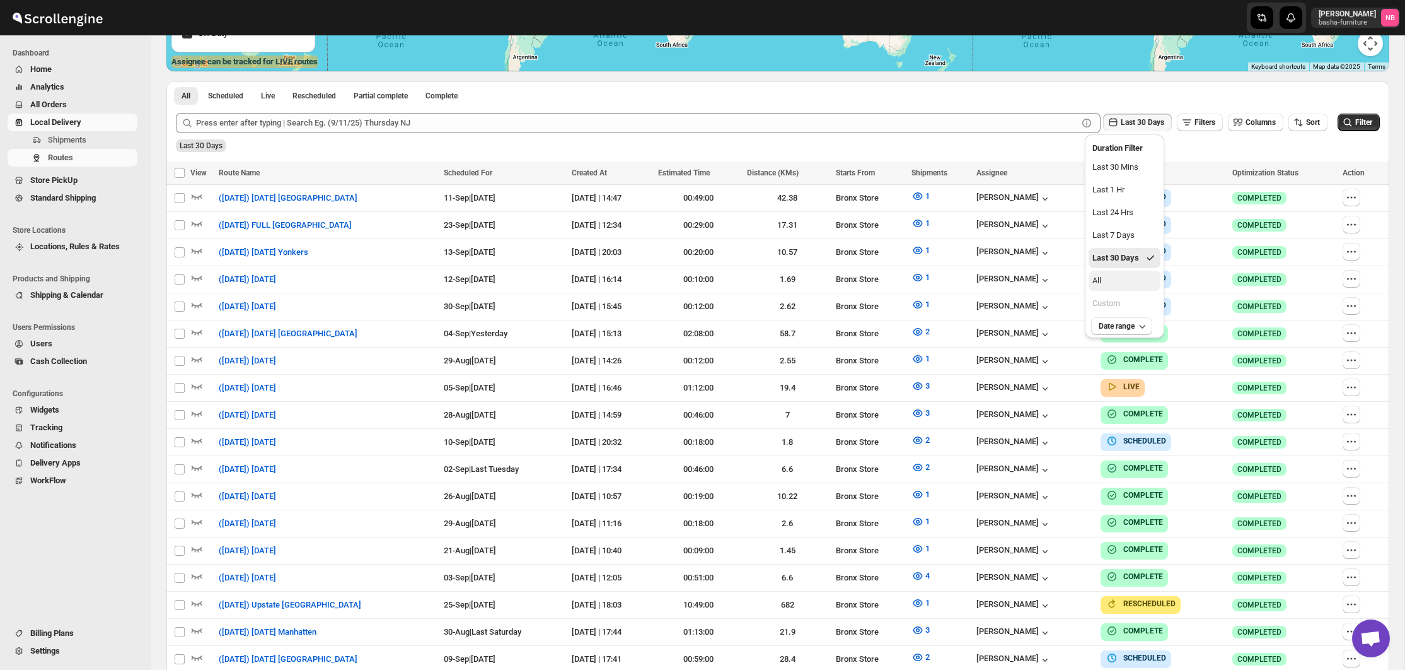
click at [1128, 279] on button "All" at bounding box center [1125, 280] width 72 height 20
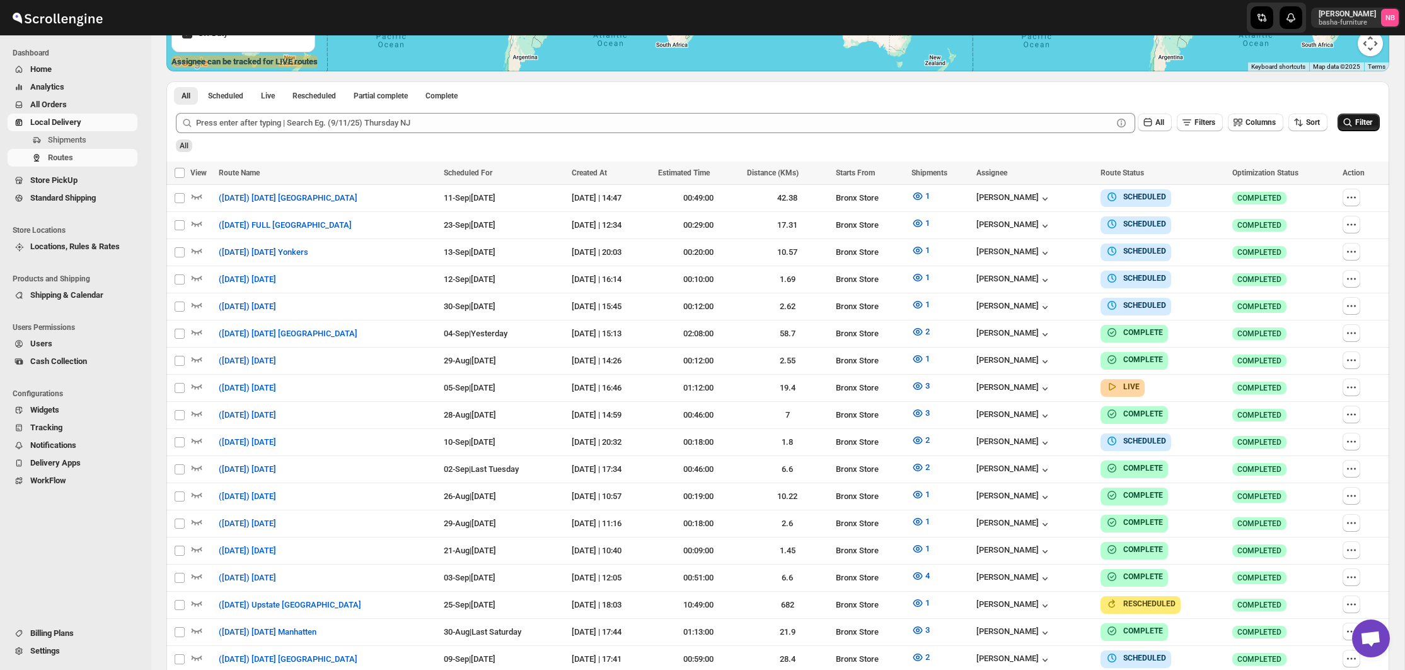
click at [1345, 122] on icon "submit" at bounding box center [1348, 122] width 13 height 13
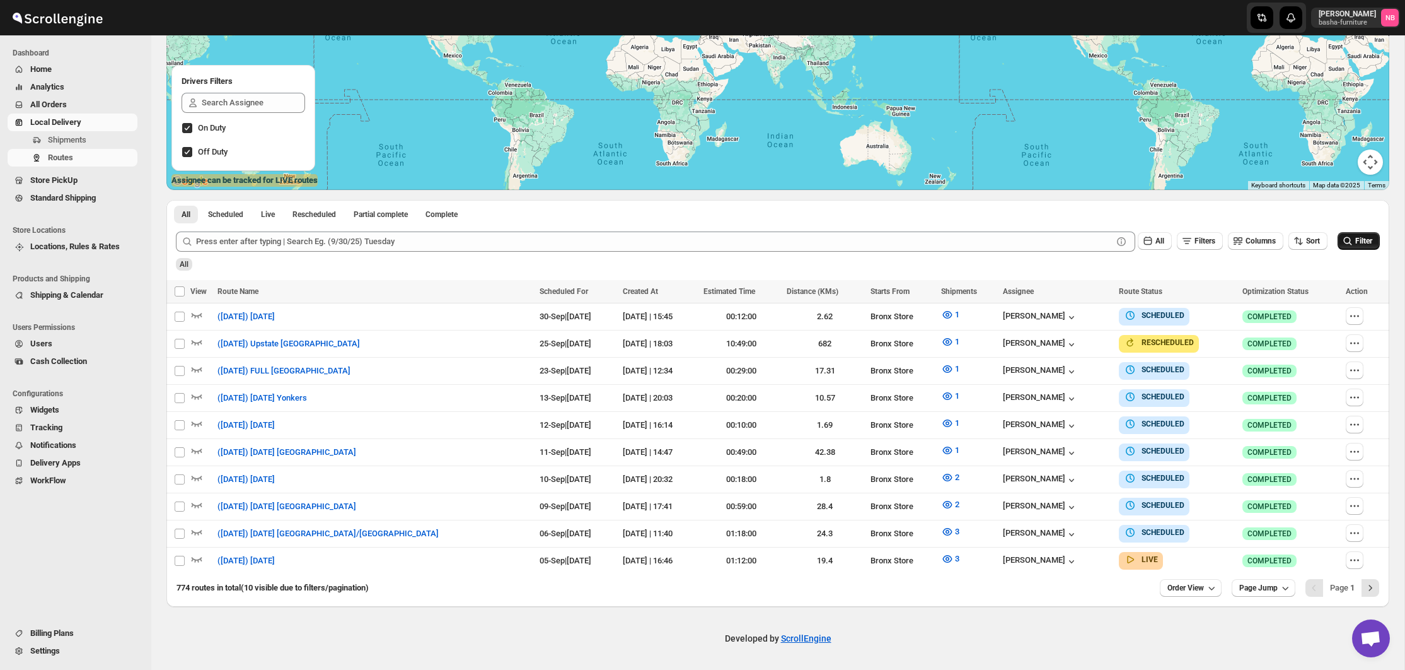
scroll to position [194, 0]
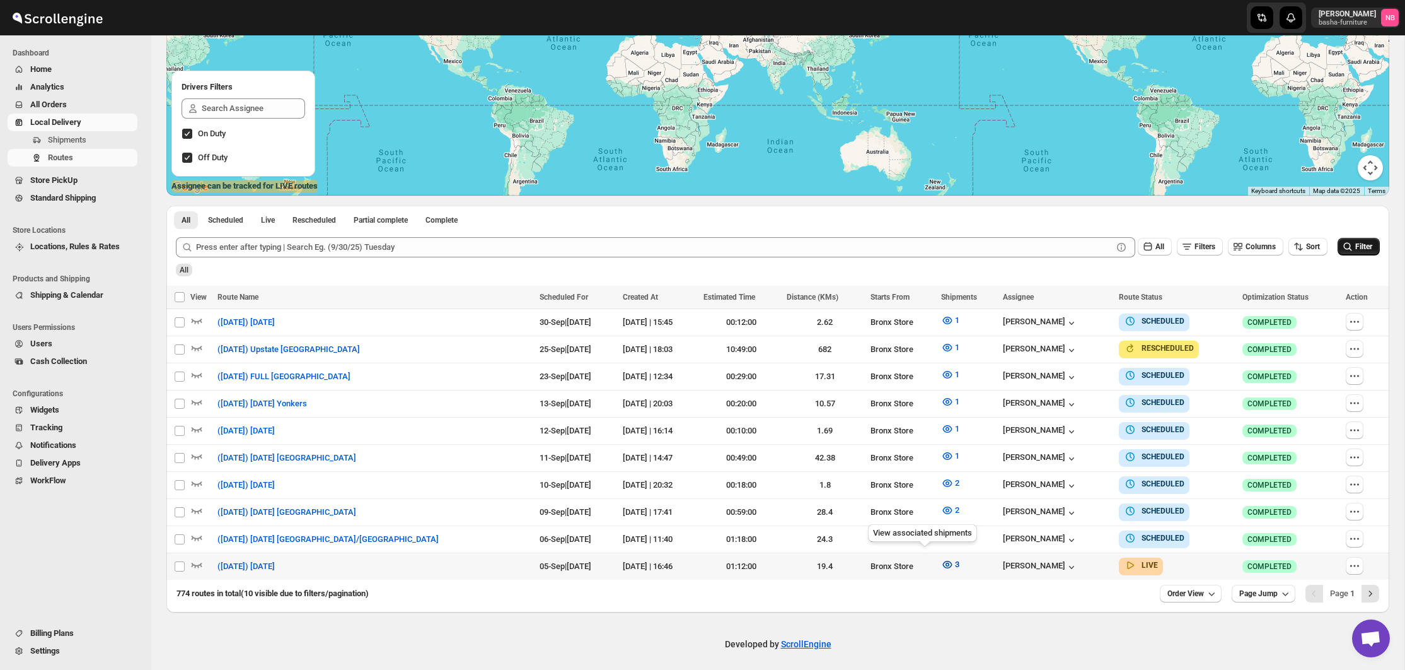
click at [941, 561] on icon "button" at bounding box center [947, 564] width 13 height 13
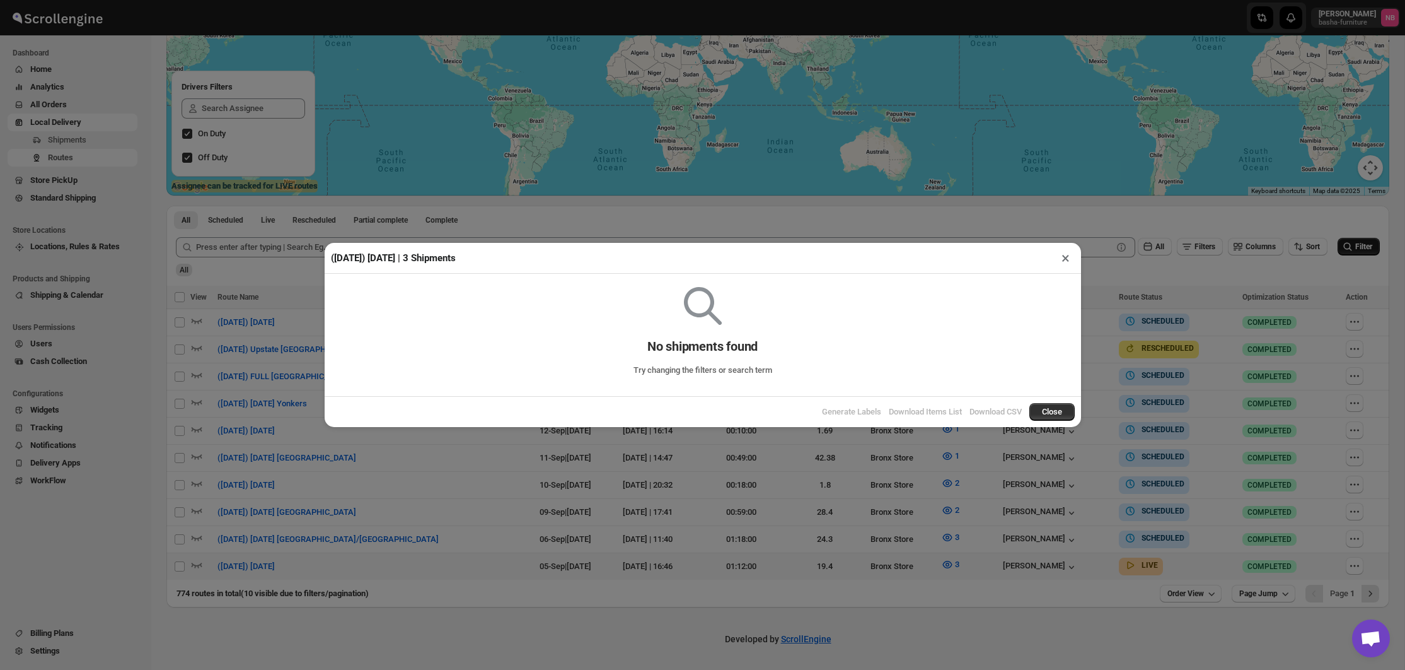
scroll to position [189, 0]
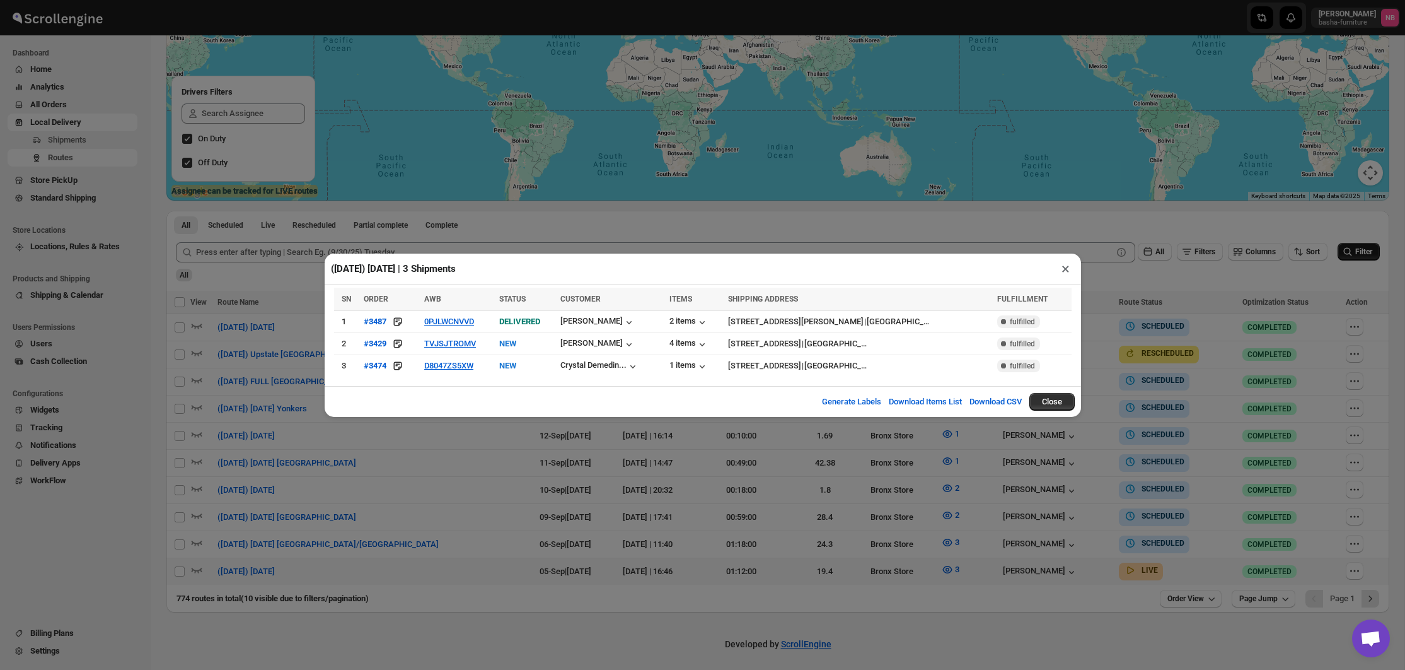
click at [758, 538] on div "(9/5/25) Friday | 3 Shipments × SN ORDER AWB STATUS CUSTOMER ITEMS SHIPPING ADD…" at bounding box center [702, 335] width 1405 height 670
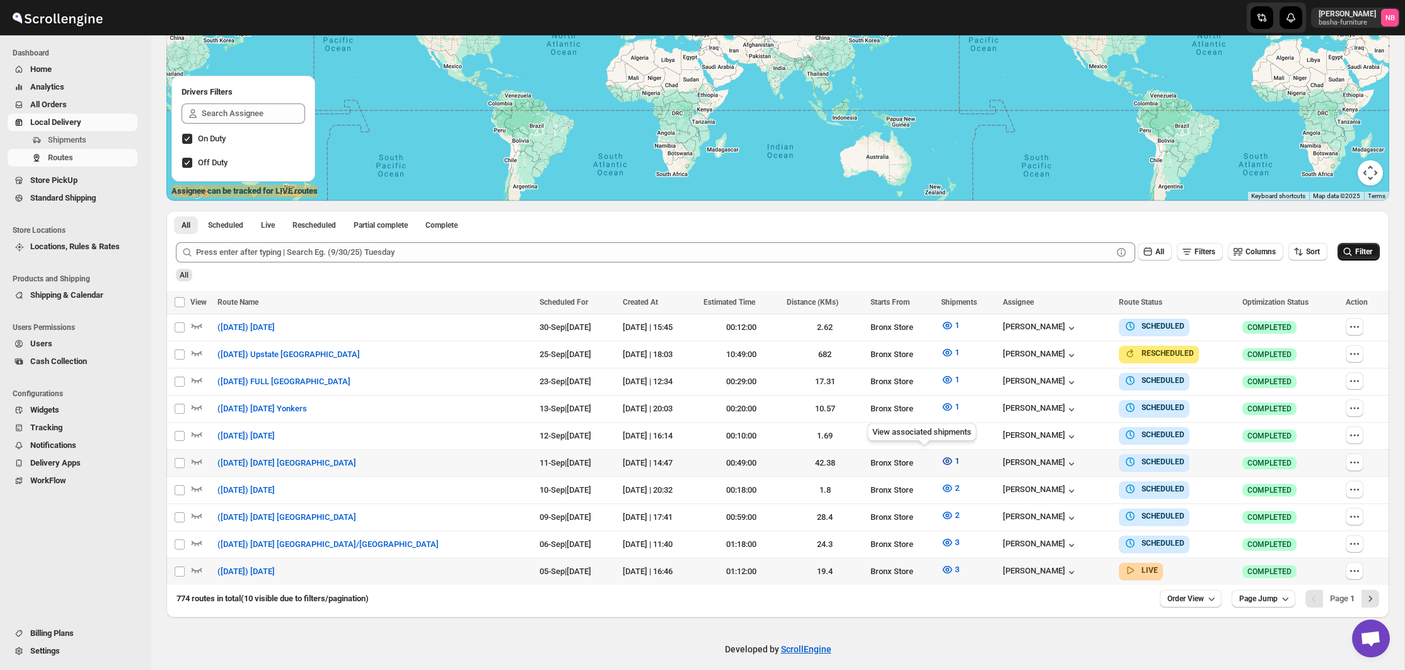
click at [943, 457] on icon "button" at bounding box center [947, 461] width 9 height 8
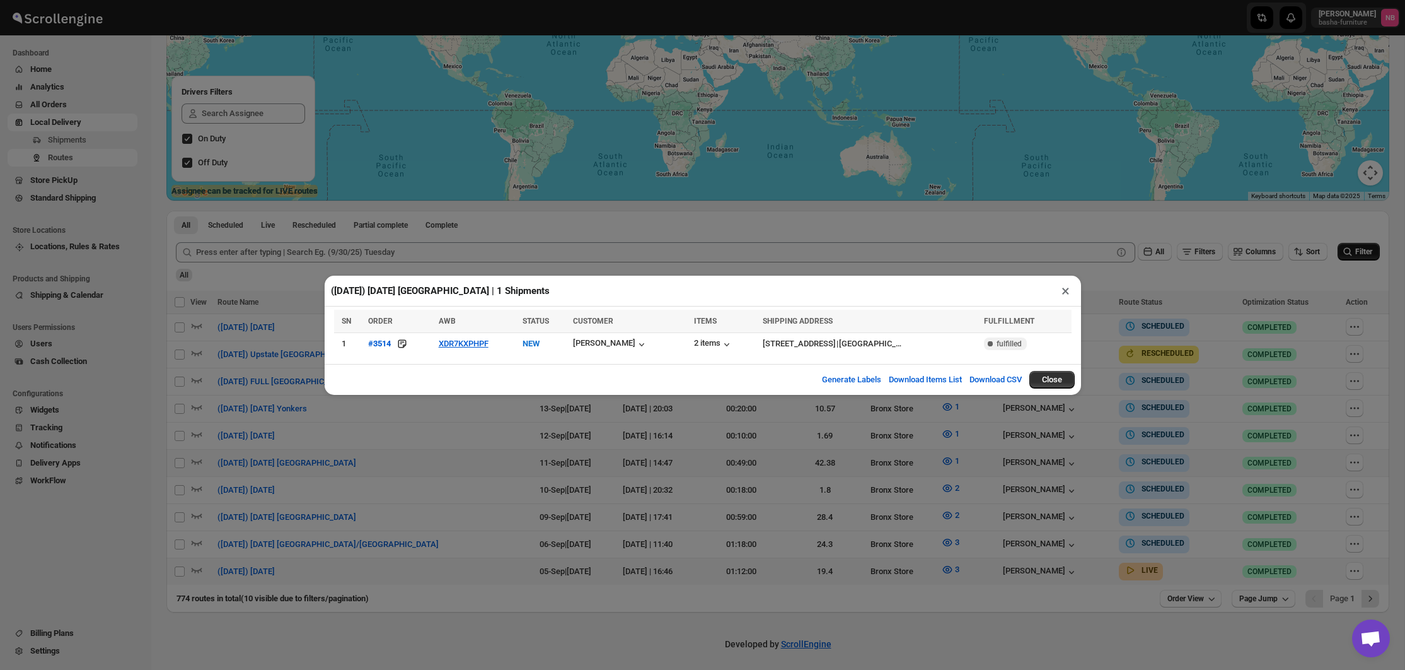
click at [584, 461] on div "(9/11/25) Thursday NJ | 1 Shipments × SN ORDER AWB STATUS CUSTOMER ITEMS SHIPPI…" at bounding box center [702, 335] width 1405 height 670
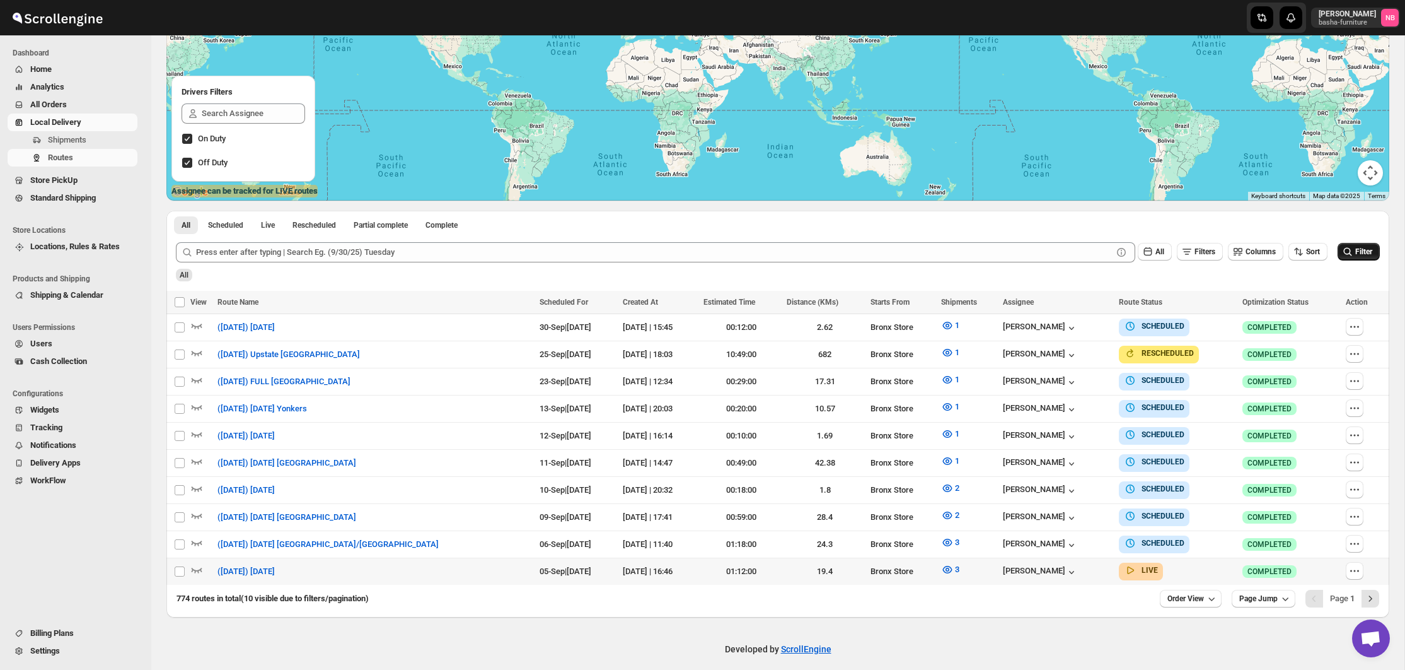
click at [159, 6] on div at bounding box center [276, 18] width 552 height 32
